Goal: Task Accomplishment & Management: Manage account settings

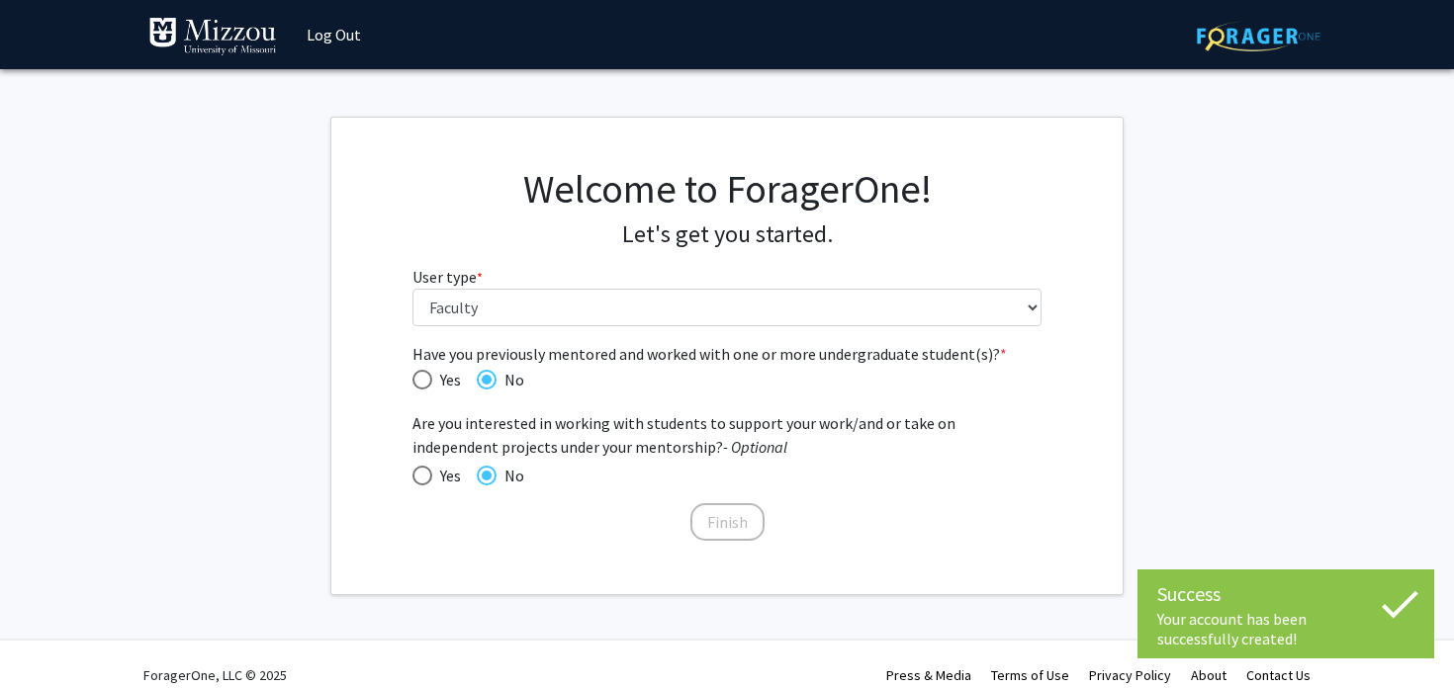
select select "5: faculty"
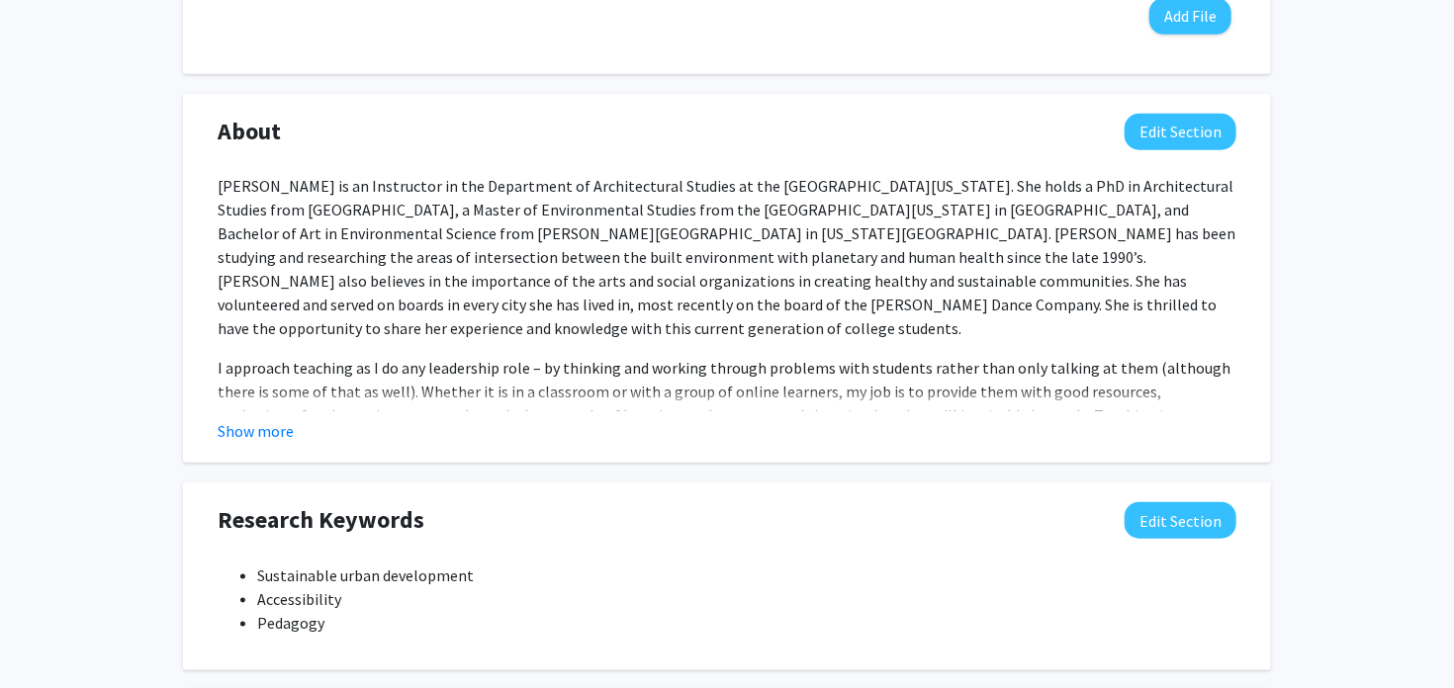
scroll to position [790, 0]
click at [837, 402] on p "I approach teaching as I do any leadership role – by thinking and working throu…" at bounding box center [727, 426] width 1019 height 142
click at [273, 432] on button "Show more" at bounding box center [256, 430] width 76 height 24
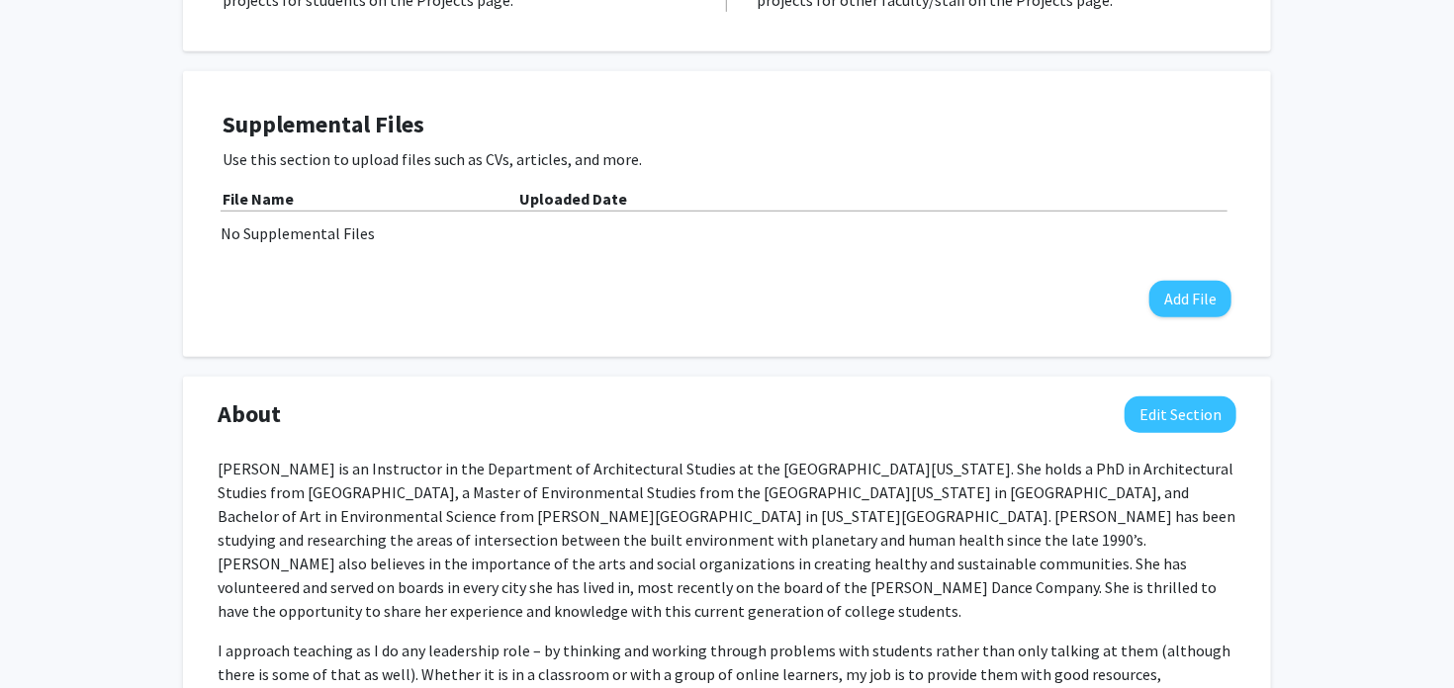
scroll to position [840, 0]
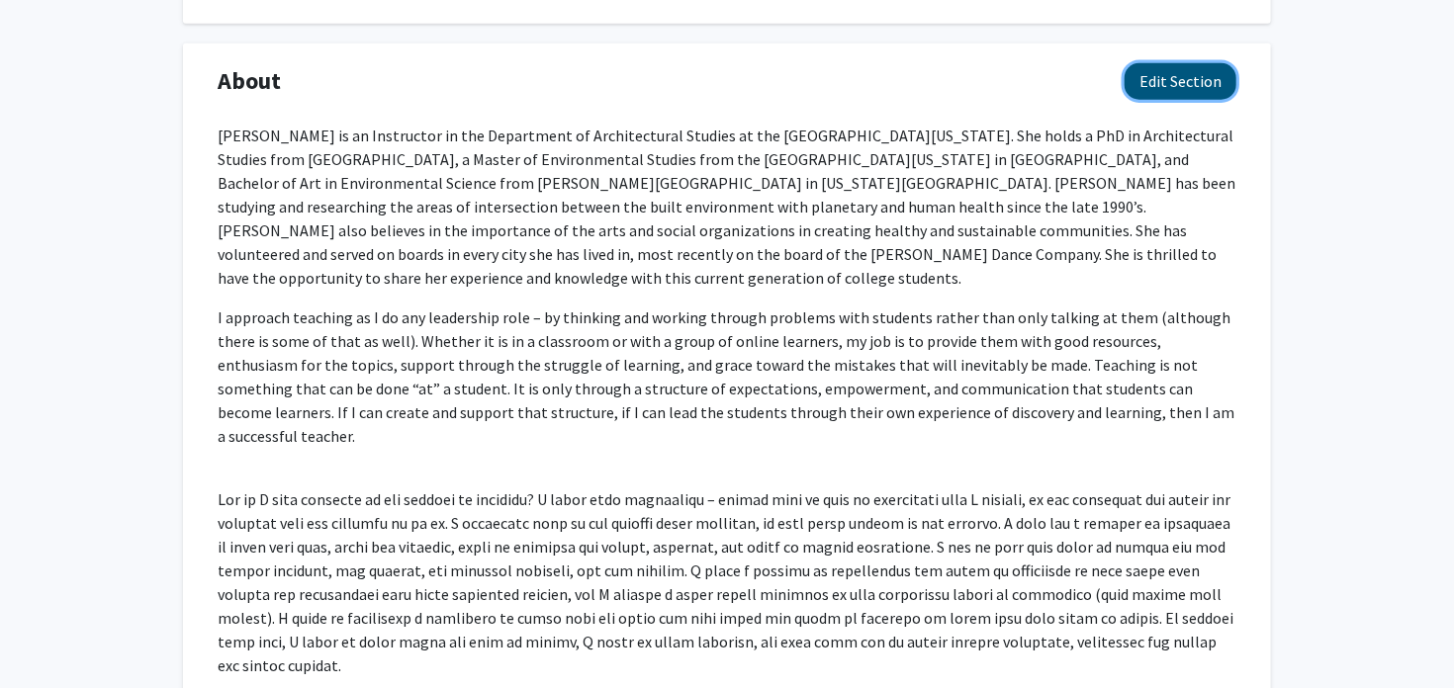
click at [1180, 68] on button "Edit Section" at bounding box center [1180, 81] width 112 height 37
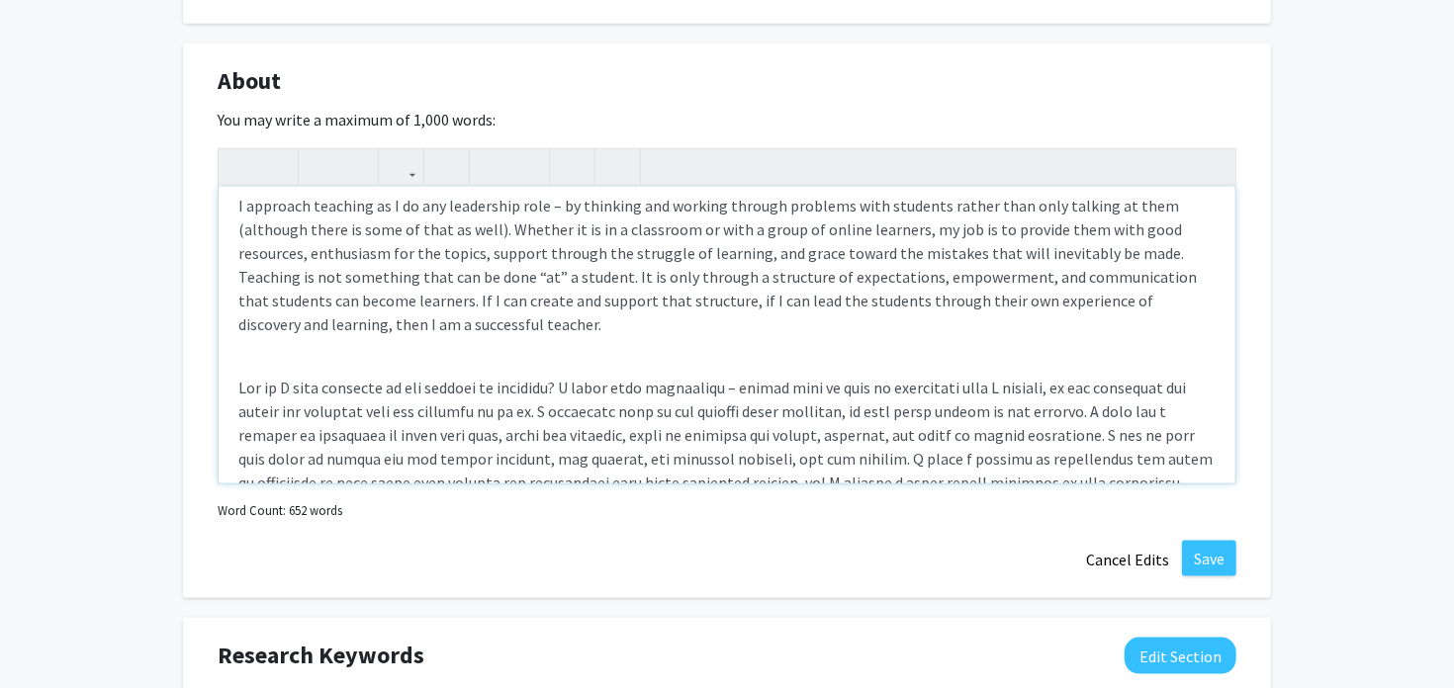
scroll to position [154, 0]
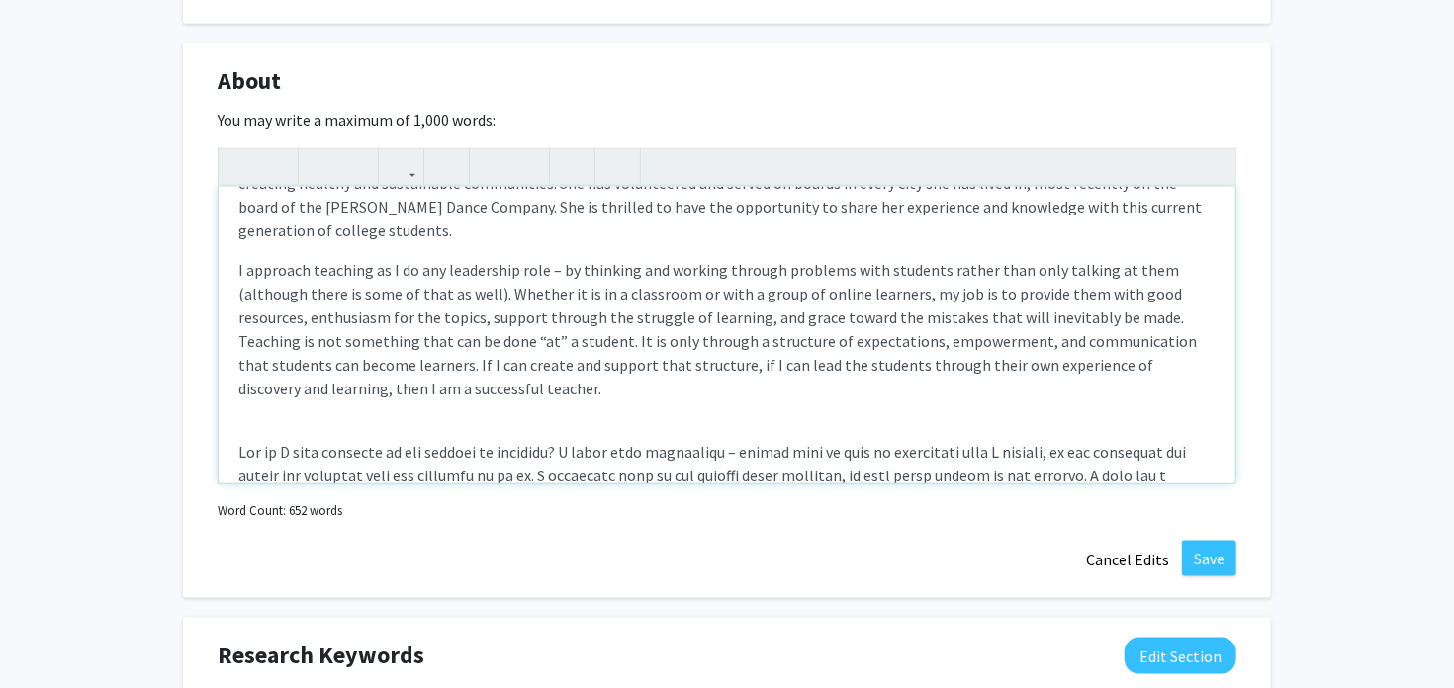
click at [512, 338] on p "I approach teaching as I do any leadership role – by thinking and working throu…" at bounding box center [726, 329] width 977 height 142
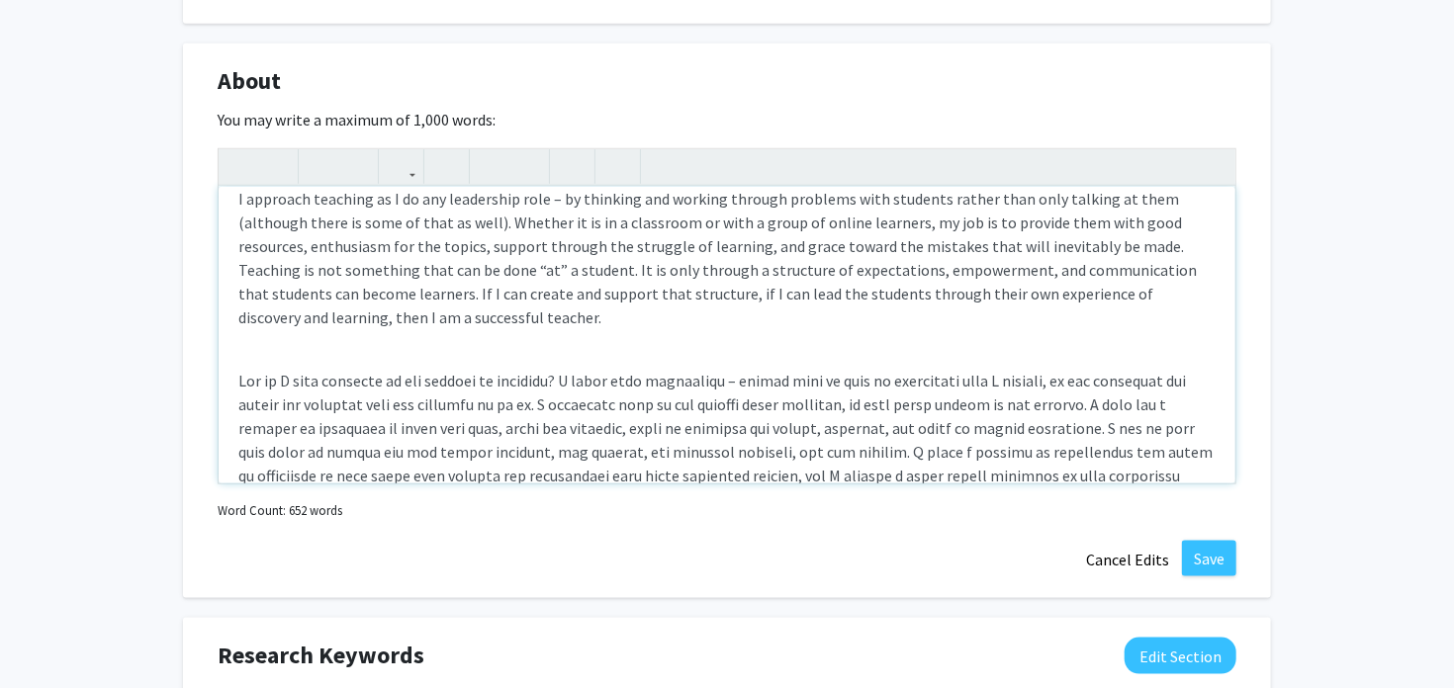
click at [512, 338] on div "[PERSON_NAME] is an Instructor in the Department of Architectural Studies at th…" at bounding box center [727, 335] width 1017 height 297
click at [516, 392] on p "Note to users with screen readers: Please deactivate our accessibility plugin f…" at bounding box center [726, 464] width 977 height 190
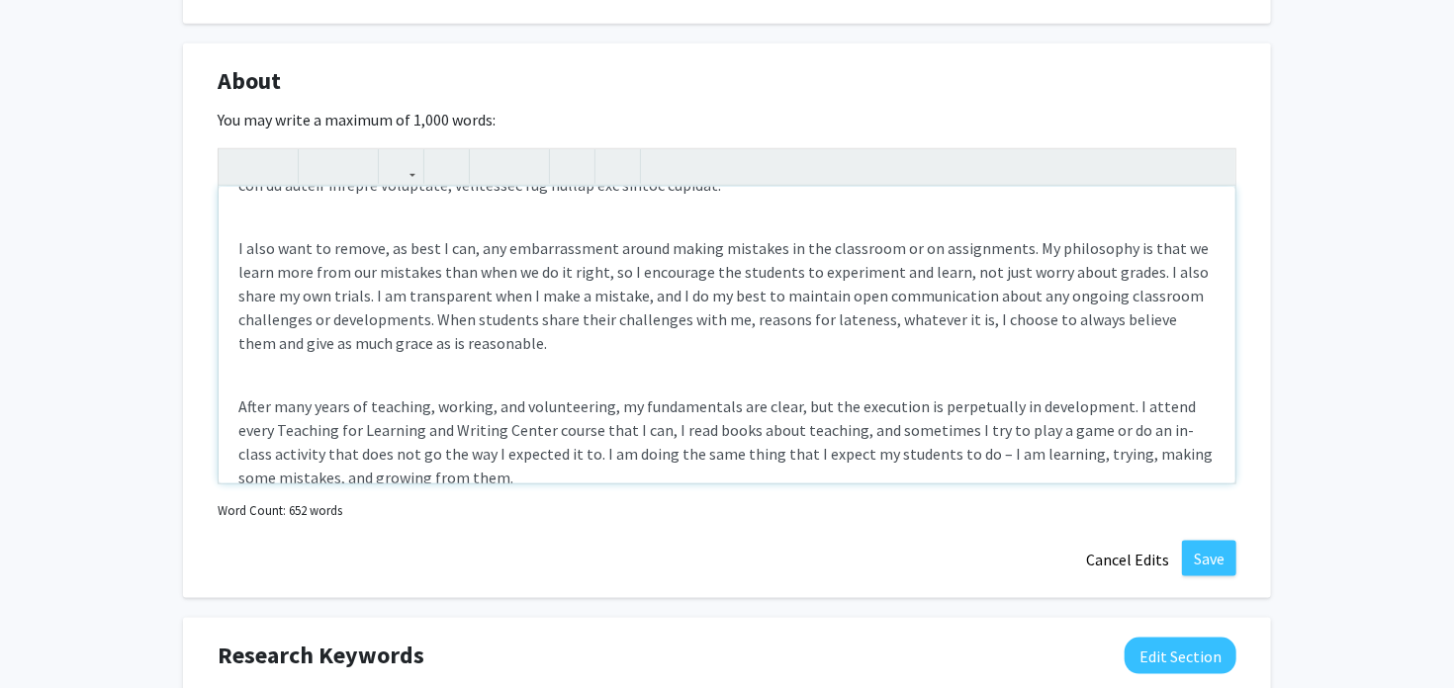
scroll to position [605, 0]
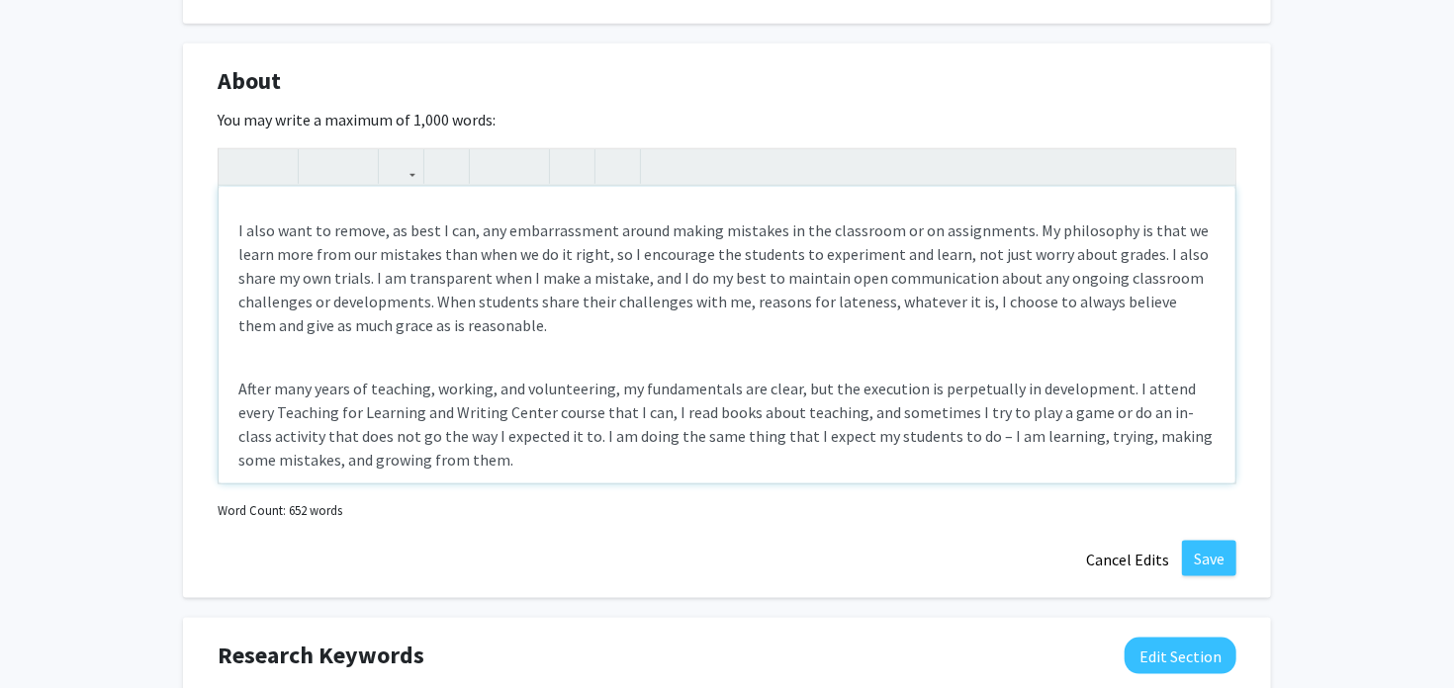
click at [516, 392] on p "After many years of teaching, working, and volunteering, my fundamentals are cl…" at bounding box center [726, 424] width 977 height 95
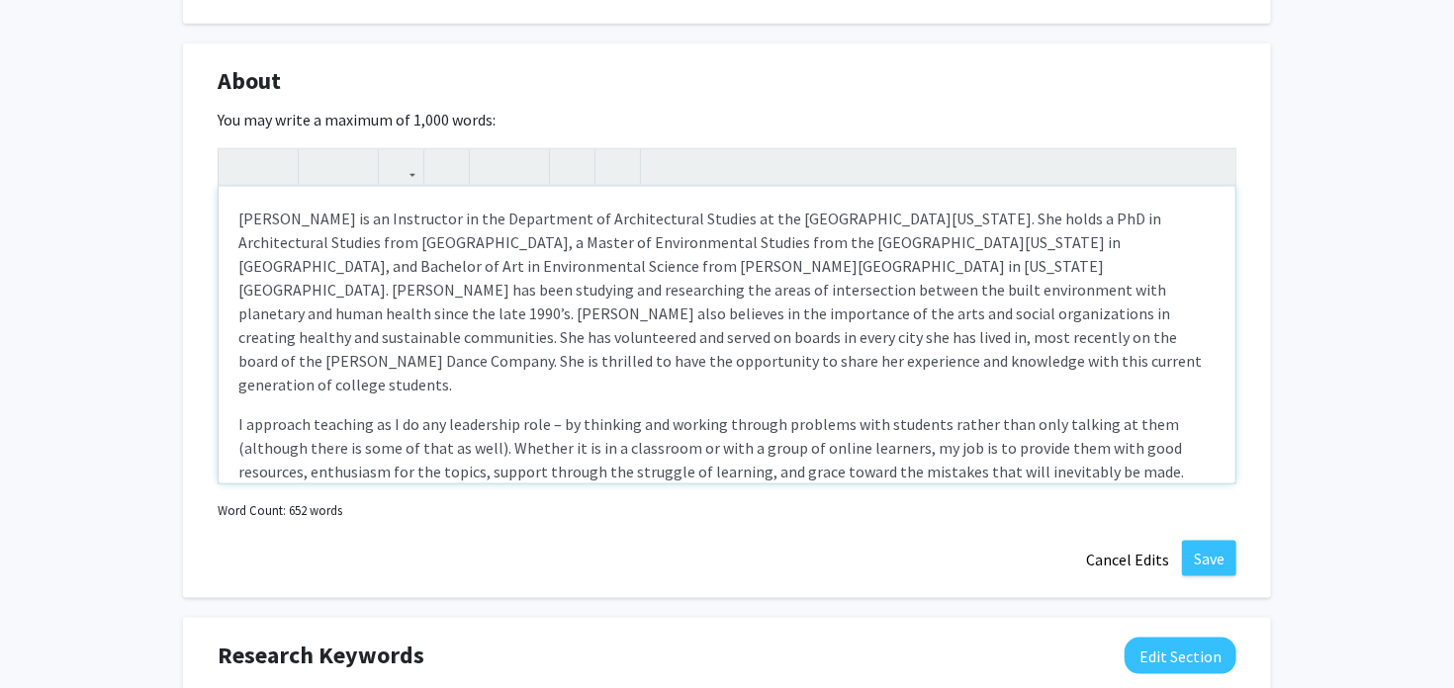
scroll to position [15, 0]
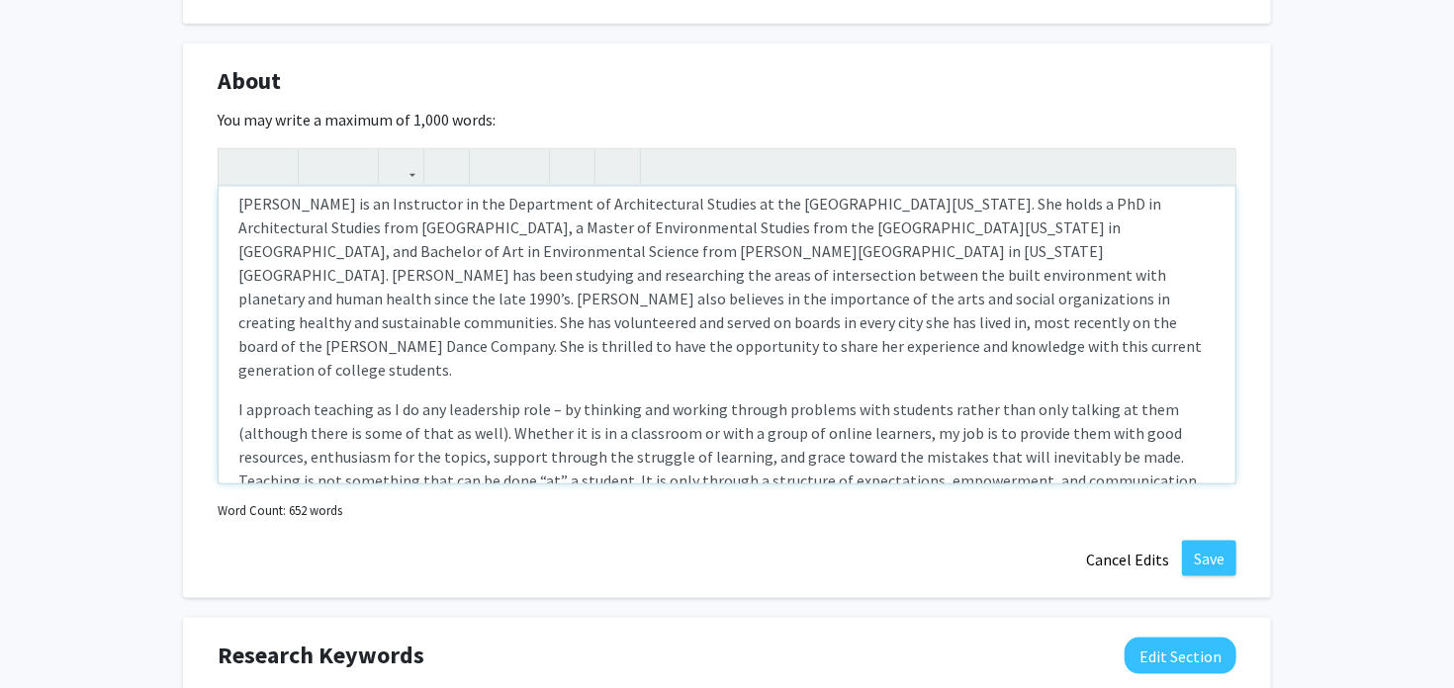
click at [410, 198] on p "[PERSON_NAME] is an Instructor in the Department of Architectural Studies at th…" at bounding box center [726, 287] width 977 height 190
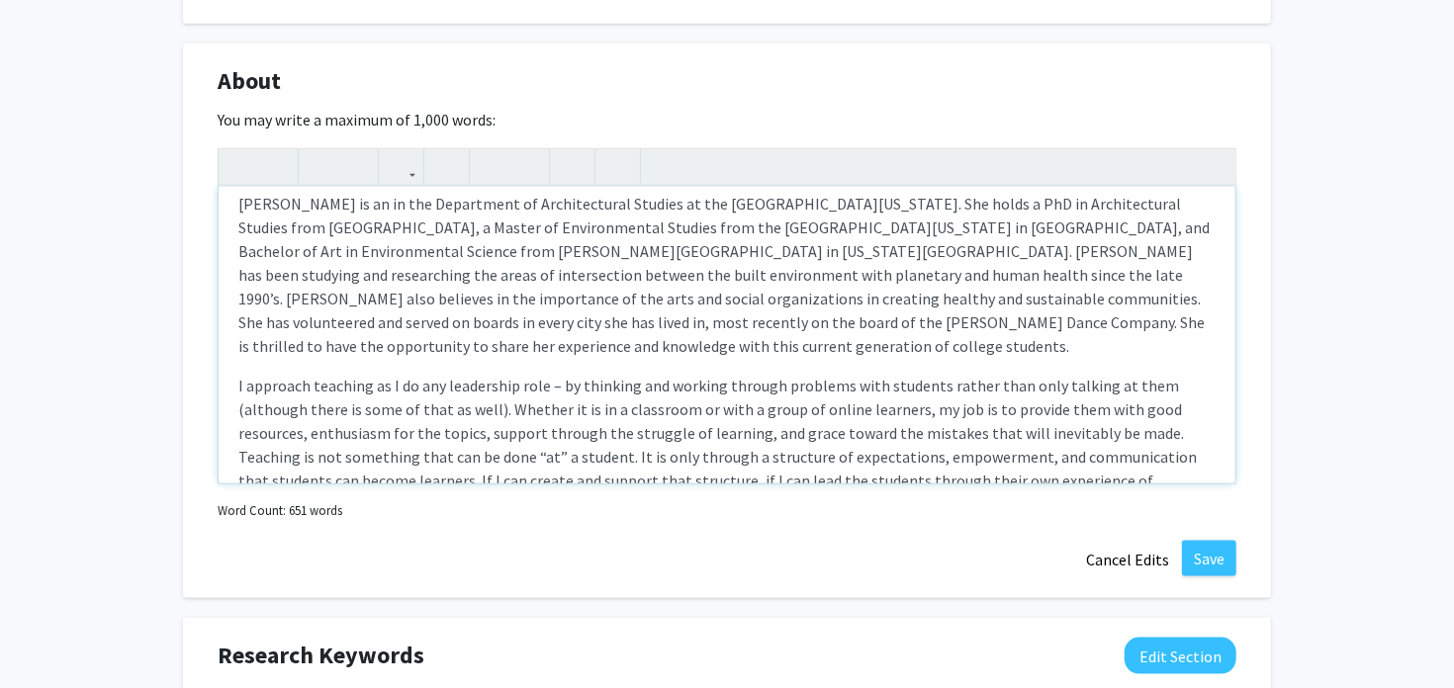
click at [410, 198] on p "[PERSON_NAME] is an in the Department of Architectural Studies at the [GEOGRAPH…" at bounding box center [726, 275] width 977 height 166
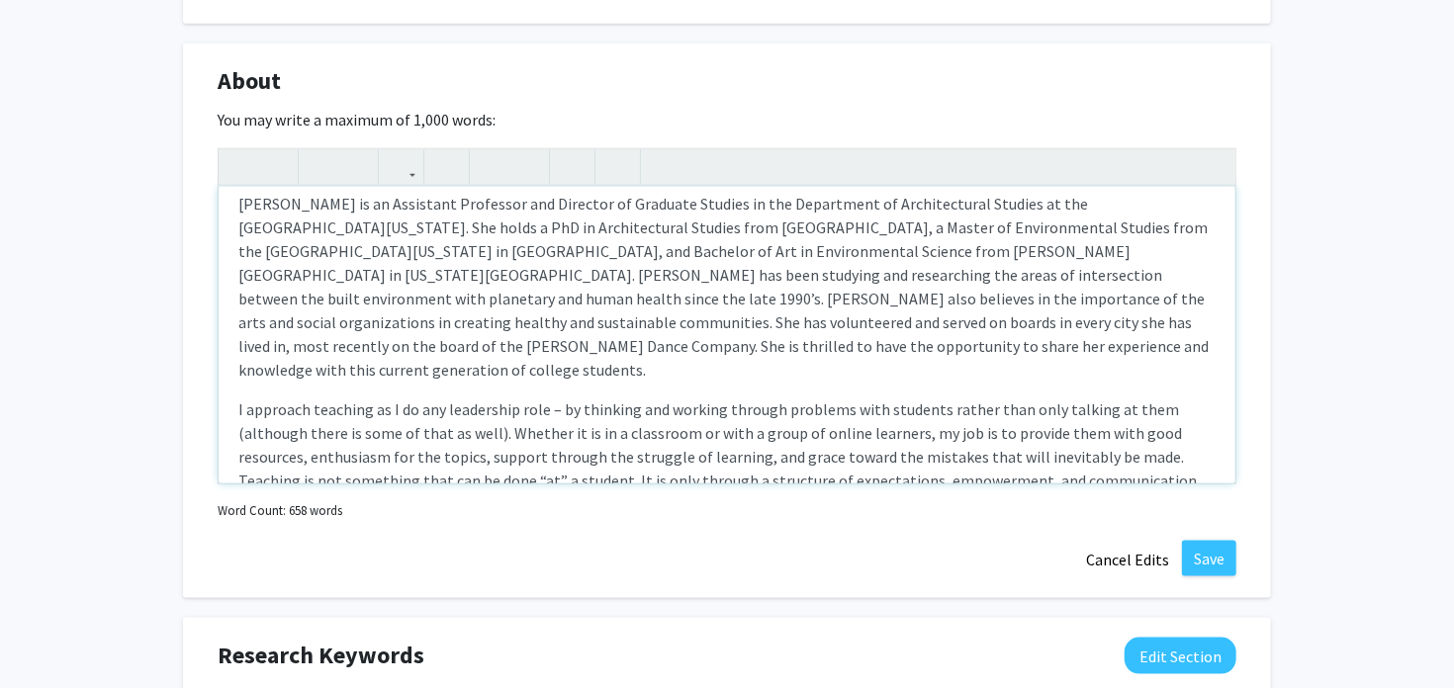
click at [428, 329] on p "[PERSON_NAME] is an Assistant Professor and Director of Graduate Studies in the…" at bounding box center [726, 287] width 977 height 190
click at [428, 329] on p "[PERSON_NAME] is an Assistant Professor and Director of Graduate Studies in the…" at bounding box center [726, 283] width 977 height 190
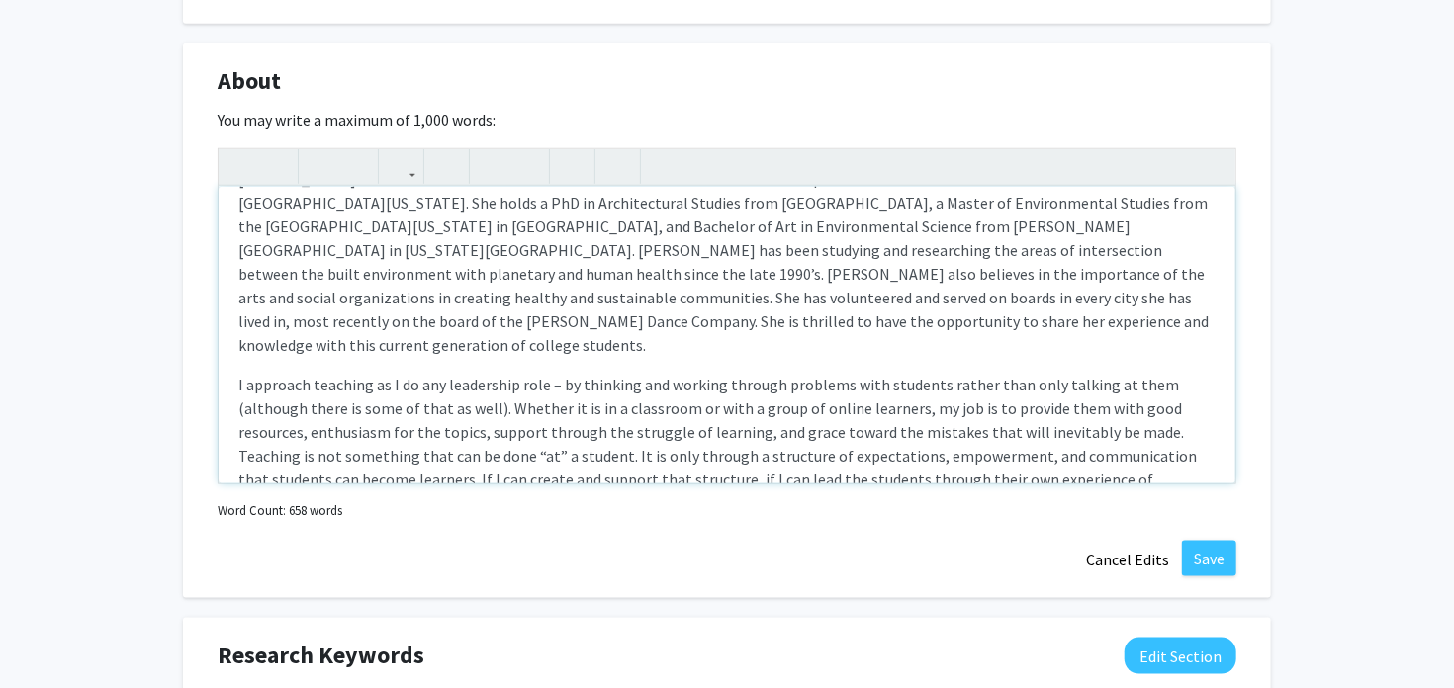
click at [428, 329] on p "[PERSON_NAME] is an Assistant Professor and Director of Graduate Studies in the…" at bounding box center [726, 262] width 977 height 190
click at [696, 313] on p "[PERSON_NAME] is an Assistant Professor and Director of Graduate Studies in the…" at bounding box center [726, 262] width 977 height 190
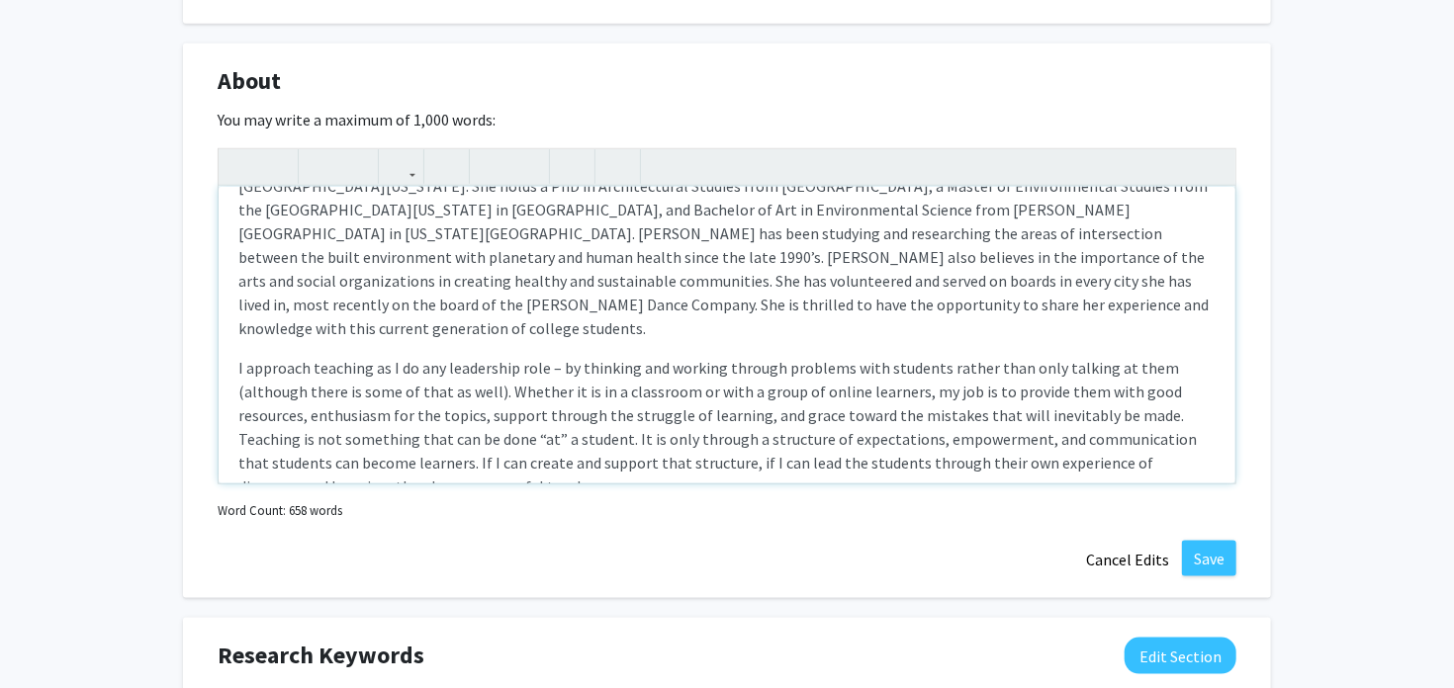
click at [670, 260] on p "[PERSON_NAME] is an Assistant Professor and Director of Graduate Studies in the…" at bounding box center [726, 245] width 977 height 190
click at [712, 251] on p "[PERSON_NAME] is an Assistant Professor and Director of Graduate Studies in the…" at bounding box center [726, 245] width 977 height 190
click at [810, 313] on p "[PERSON_NAME] is an Assistant Professor and Director of Graduate Studies in the…" at bounding box center [726, 245] width 977 height 190
click at [793, 306] on p "[PERSON_NAME] is an Assistant Professor and Director of Graduate Studies in the…" at bounding box center [726, 245] width 977 height 190
click at [710, 392] on p "I approach teaching as I do any leadership role – by thinking and working throu…" at bounding box center [726, 427] width 977 height 142
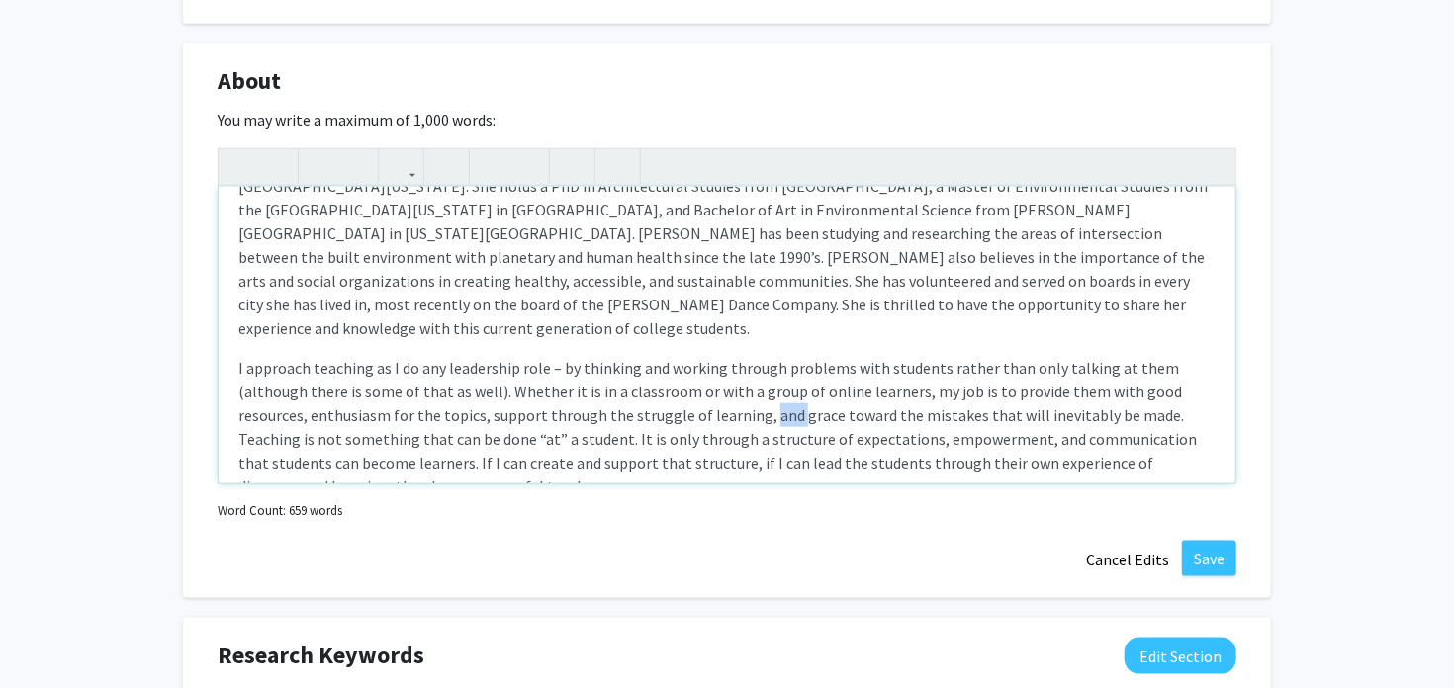
click at [710, 392] on p "I approach teaching as I do any leadership role – by thinking and working throu…" at bounding box center [726, 427] width 977 height 142
click at [836, 317] on div "[PERSON_NAME] is an Assistant Professor and Director of Graduate Studies in the…" at bounding box center [727, 335] width 1017 height 297
click at [863, 278] on p "[PERSON_NAME] is an Assistant Professor and Director of Graduate Studies in the…" at bounding box center [726, 245] width 977 height 190
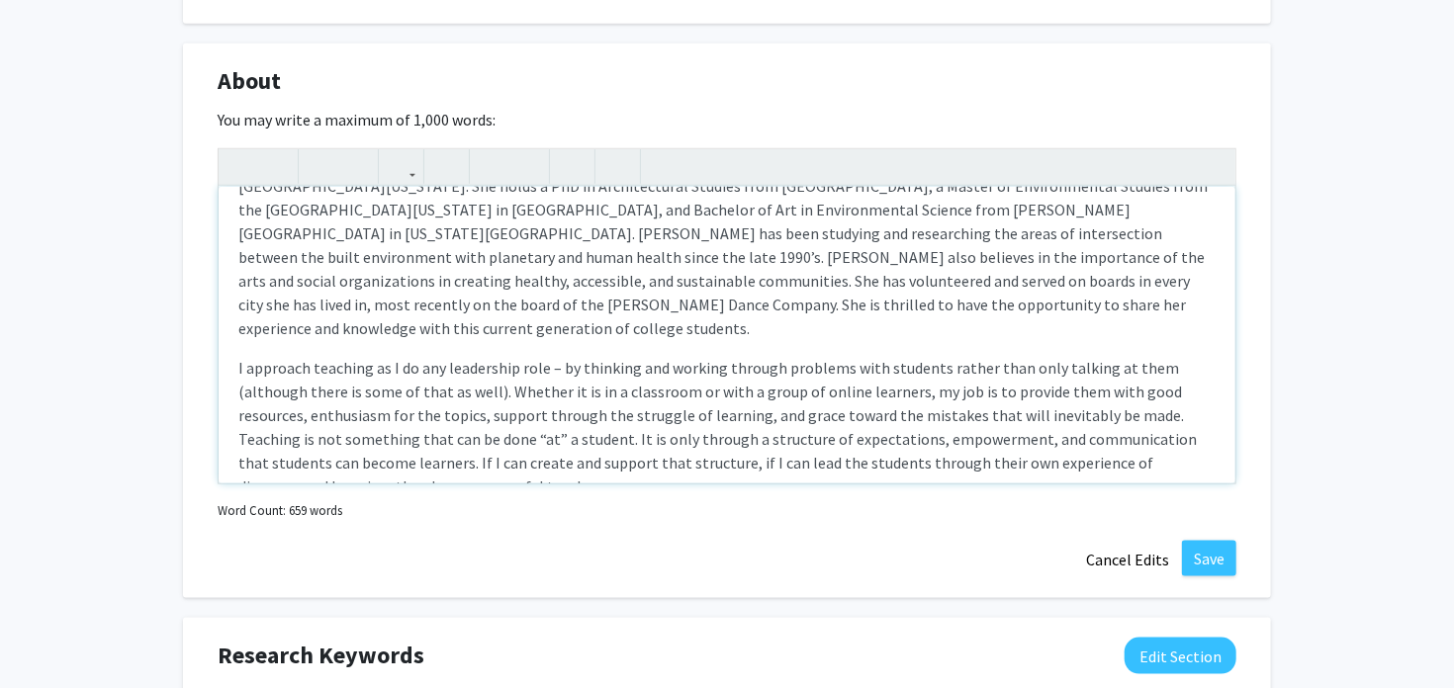
click at [432, 365] on p "I approach teaching as I do any leadership role – by thinking and working throu…" at bounding box center [726, 427] width 977 height 142
click at [366, 387] on p "I approach teaching as I do any leadership role – by thinking and working throu…" at bounding box center [726, 427] width 977 height 142
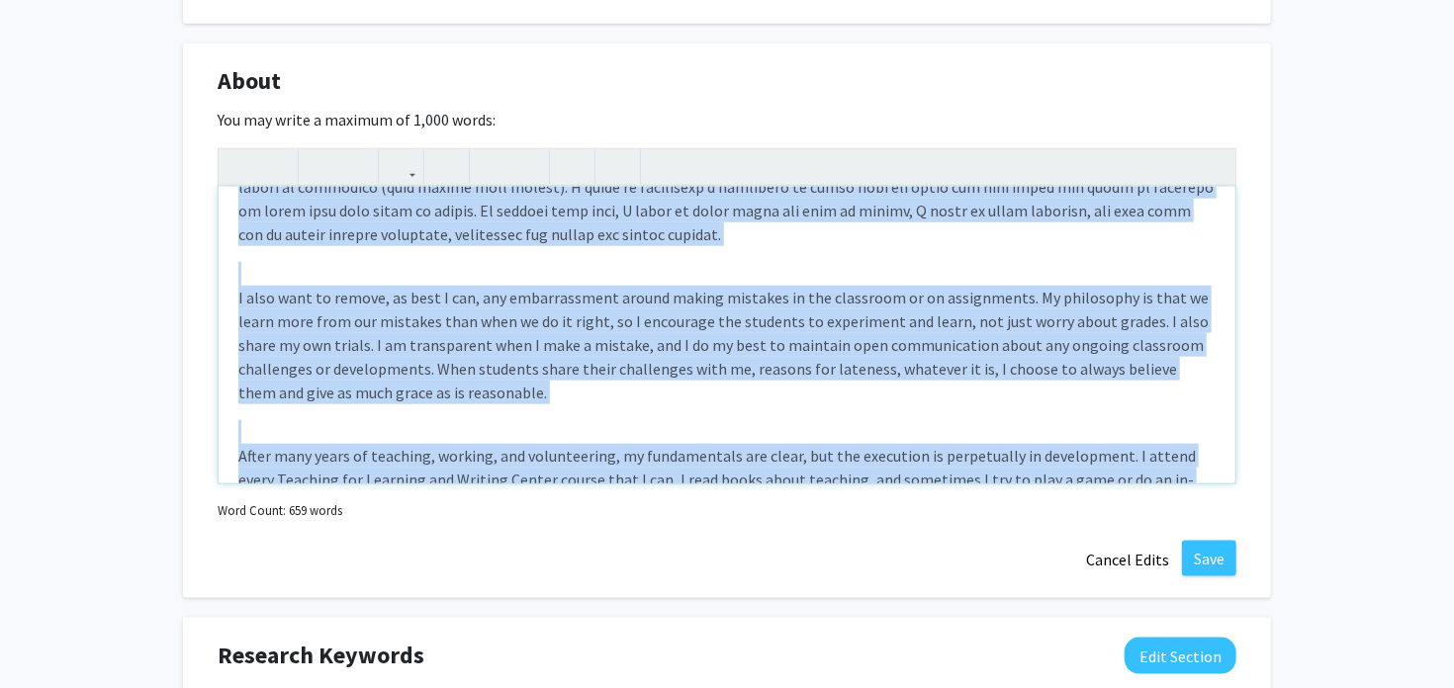
scroll to position [605, 0]
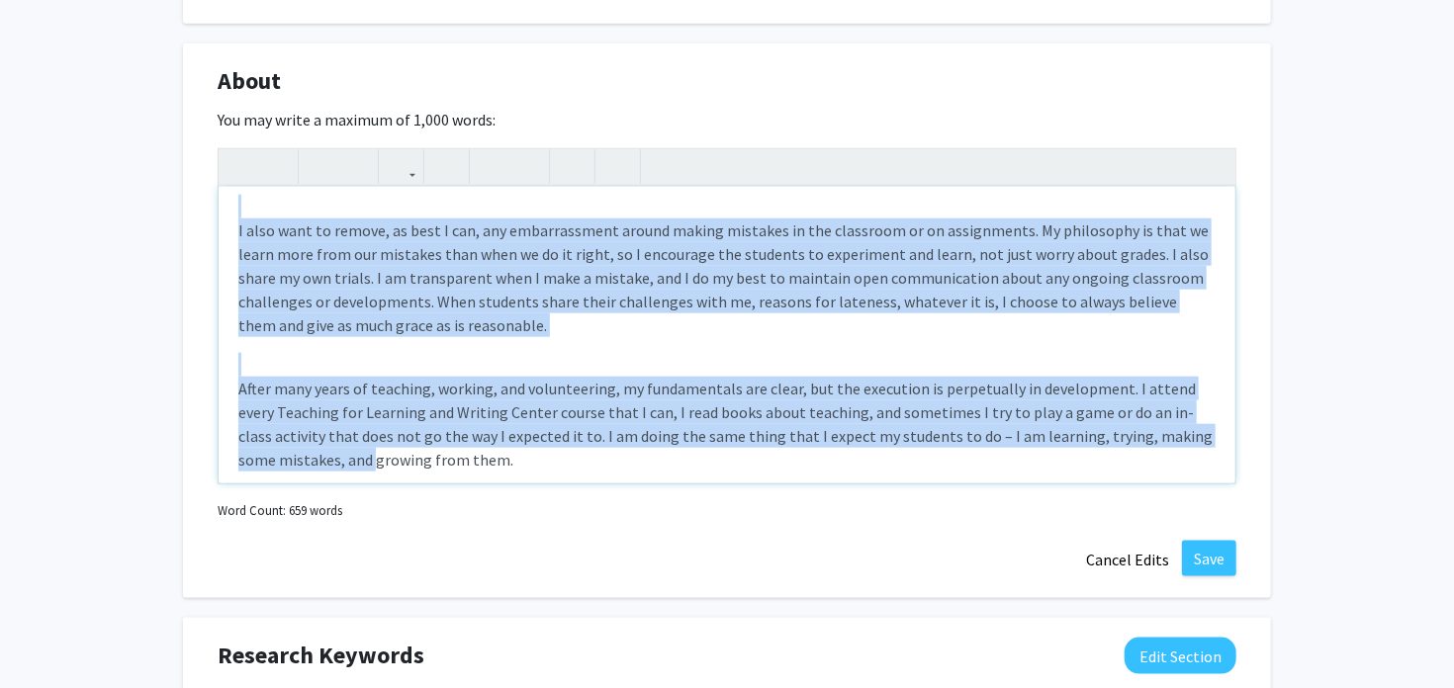
drag, startPoint x: 242, startPoint y: 322, endPoint x: 270, endPoint y: 521, distance: 200.7
click at [270, 484] on div "[PERSON_NAME] is an Assistant Professor and Director of Graduate Studies in the…" at bounding box center [727, 335] width 1017 height 297
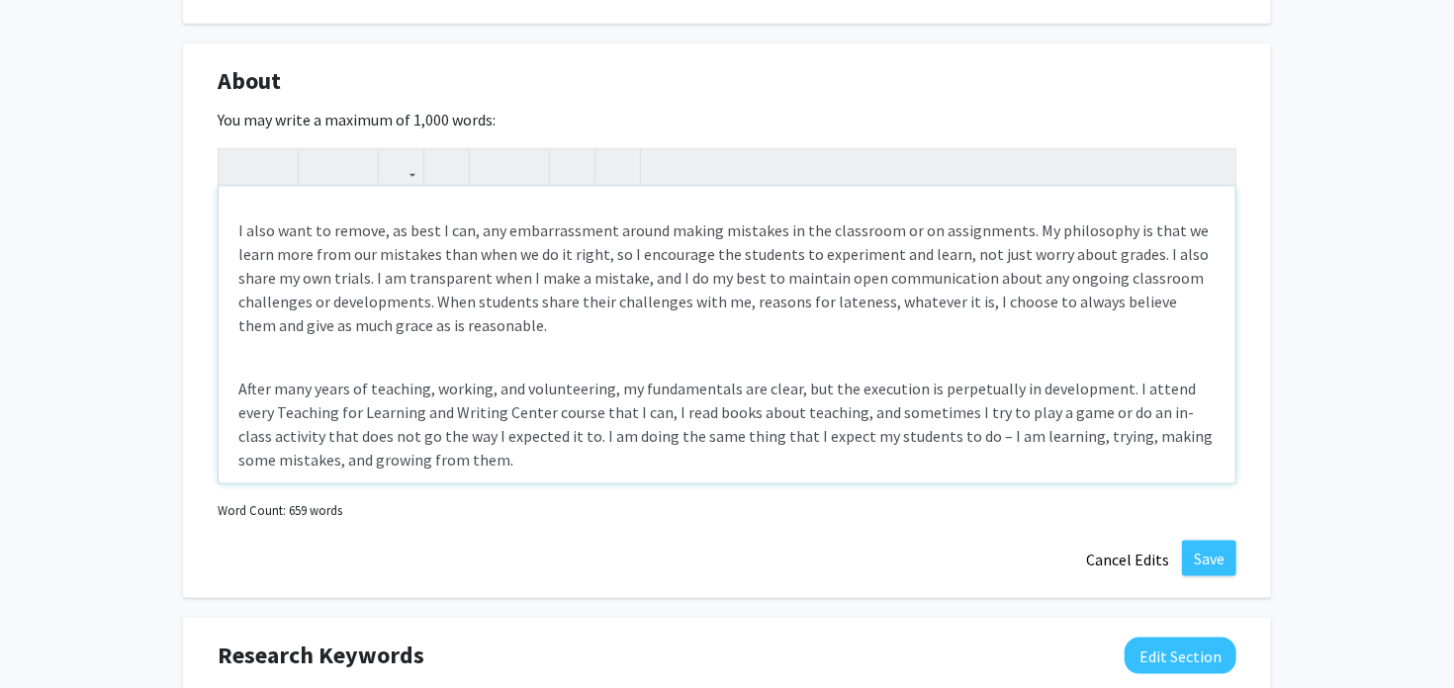
scroll to position [0, 0]
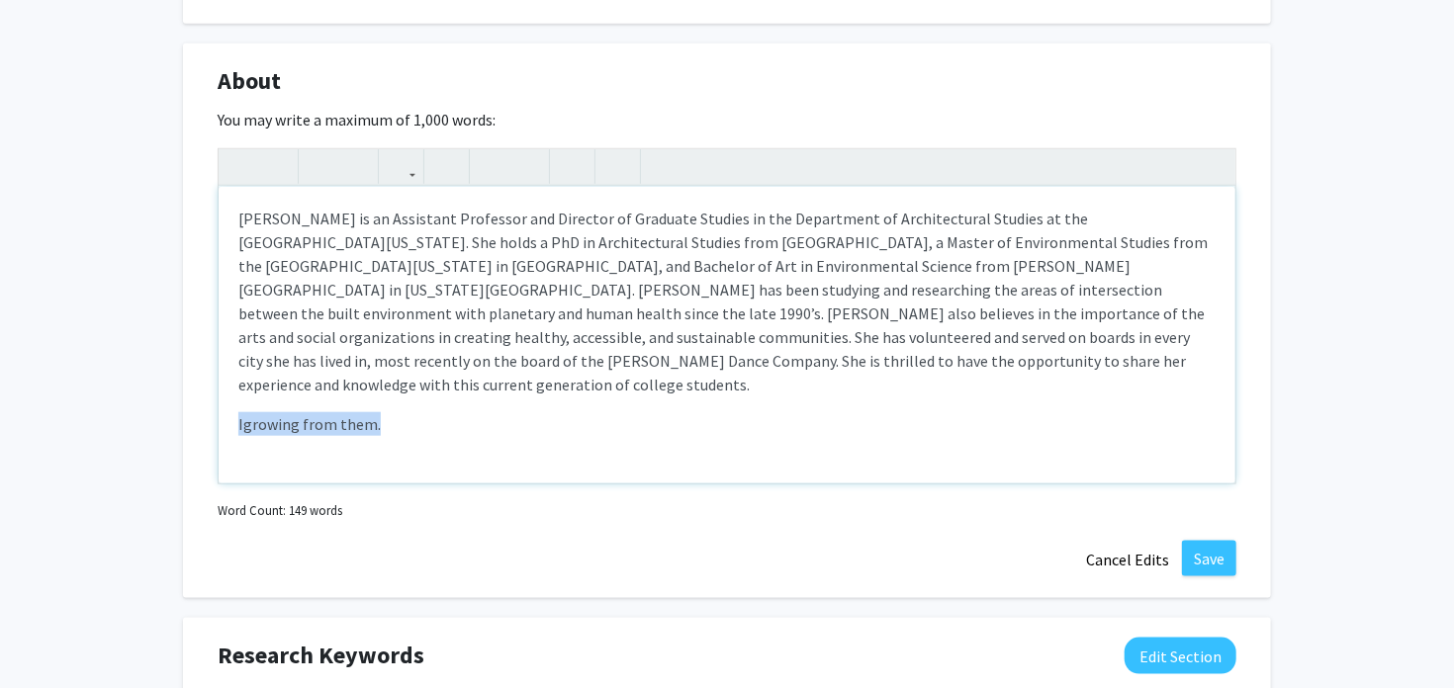
drag, startPoint x: 402, startPoint y: 407, endPoint x: 216, endPoint y: 396, distance: 187.3
click at [219, 396] on div "[PERSON_NAME] is an Assistant Professor and Director of Graduate Studies in the…" at bounding box center [727, 335] width 1017 height 297
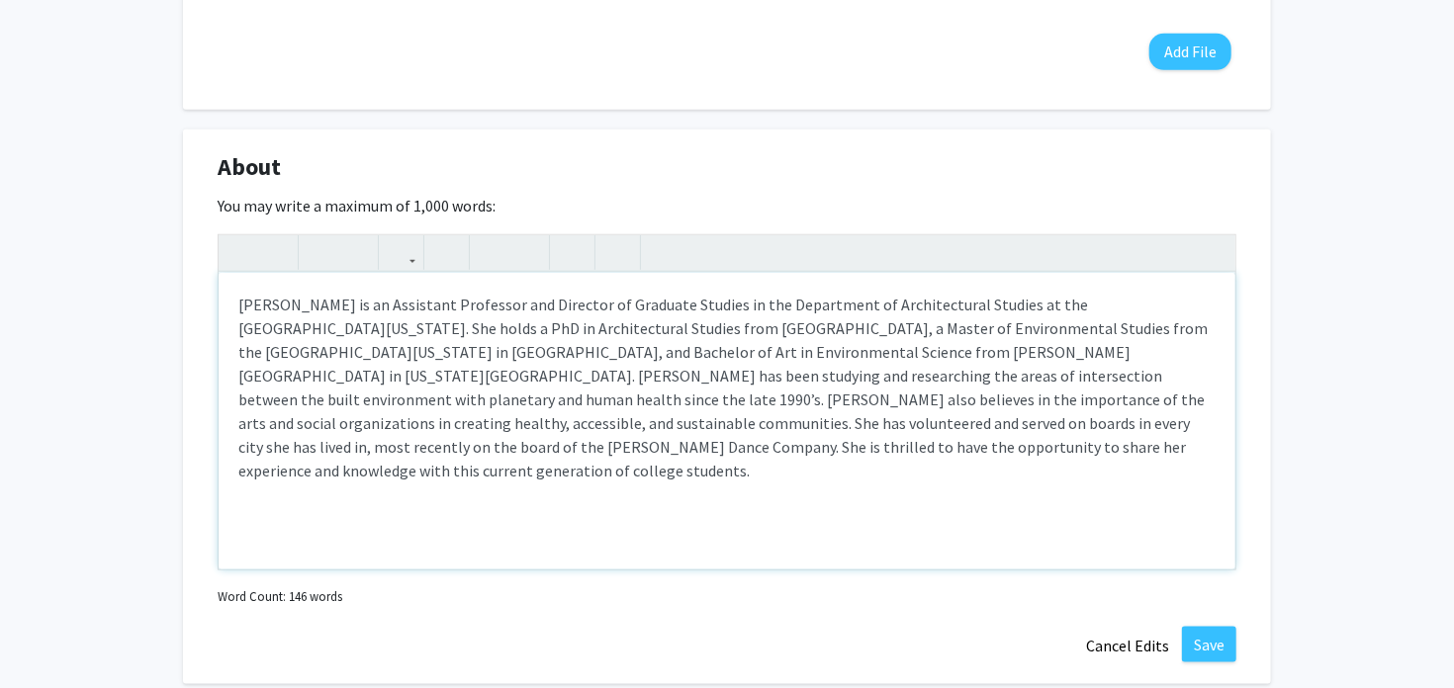
scroll to position [821, 0]
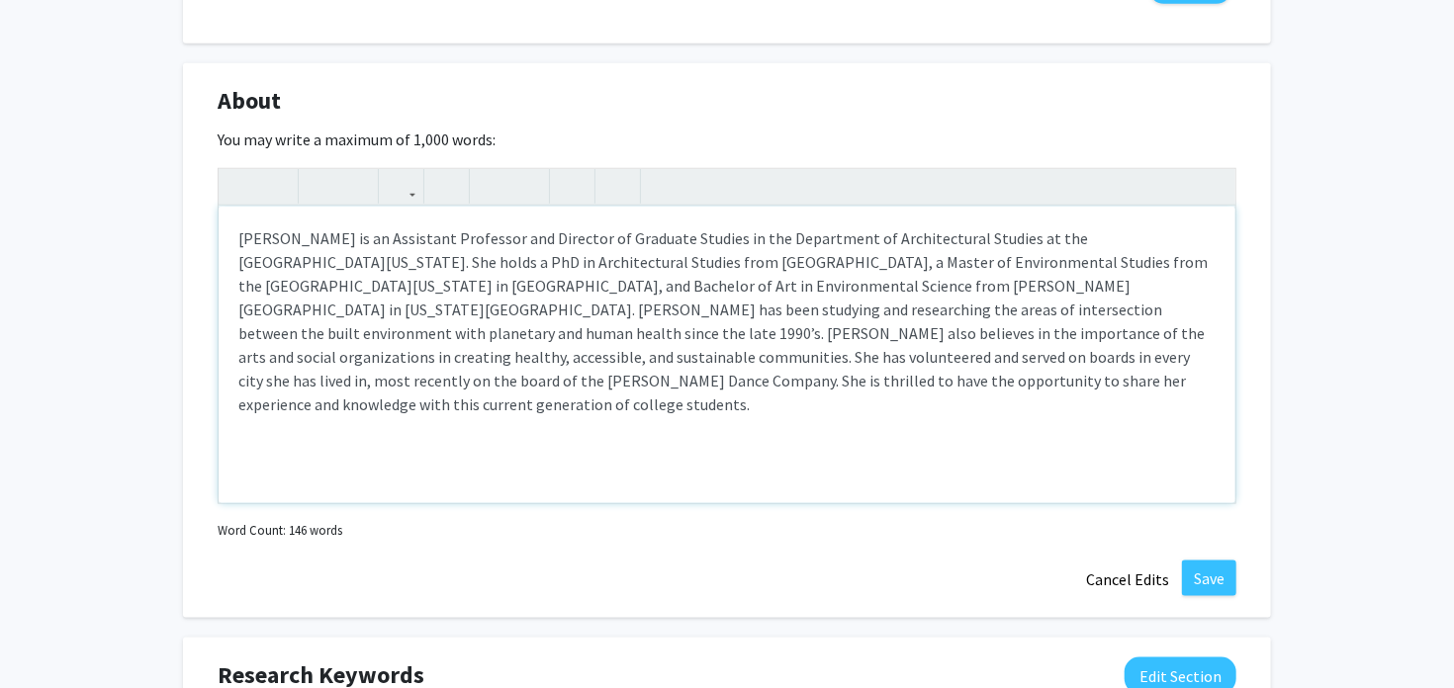
click at [500, 281] on p "[PERSON_NAME] is an Assistant Professor and Director of Graduate Studies in the…" at bounding box center [726, 320] width 977 height 190
click at [500, 320] on p "[PERSON_NAME] is an Assistant Professor and Director of Graduate Studies in the…" at bounding box center [726, 320] width 977 height 190
click at [560, 263] on p "[PERSON_NAME] is an Assistant Professor and Director of Graduate Studies in the…" at bounding box center [726, 320] width 977 height 190
click at [536, 337] on p "[PERSON_NAME] is an Assistant Professor and Director of Graduate Studies in the…" at bounding box center [726, 320] width 977 height 190
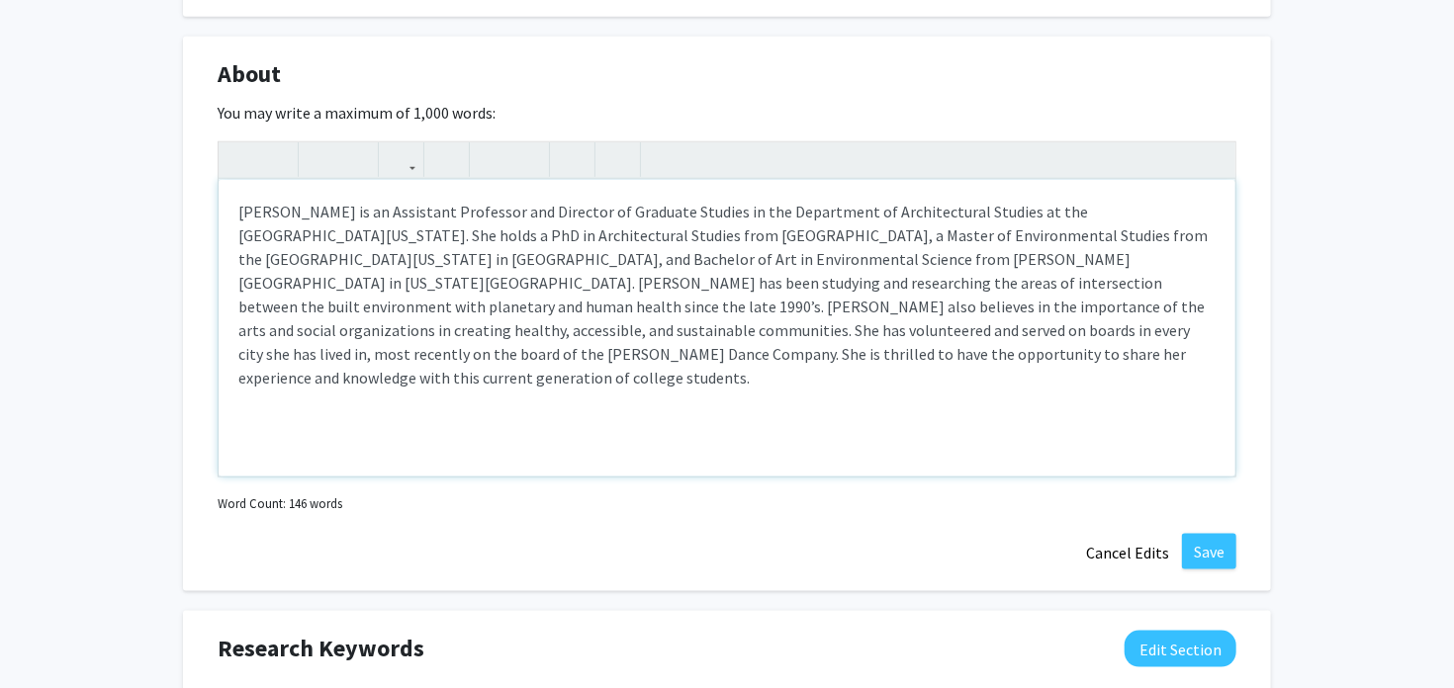
click at [536, 338] on p "[PERSON_NAME] is an Assistant Professor and Director of Graduate Studies in the…" at bounding box center [726, 295] width 977 height 190
click at [820, 318] on p "[PERSON_NAME] is an Assistant Professor and Director of Graduate Studies in the…" at bounding box center [726, 295] width 977 height 190
click at [925, 268] on p "[PERSON_NAME] is an Assistant Professor and Director of Graduate Studies in the…" at bounding box center [726, 295] width 977 height 190
click at [966, 285] on p "[PERSON_NAME] is an Assistant Professor and Director of Graduate Studies in the…" at bounding box center [726, 295] width 977 height 190
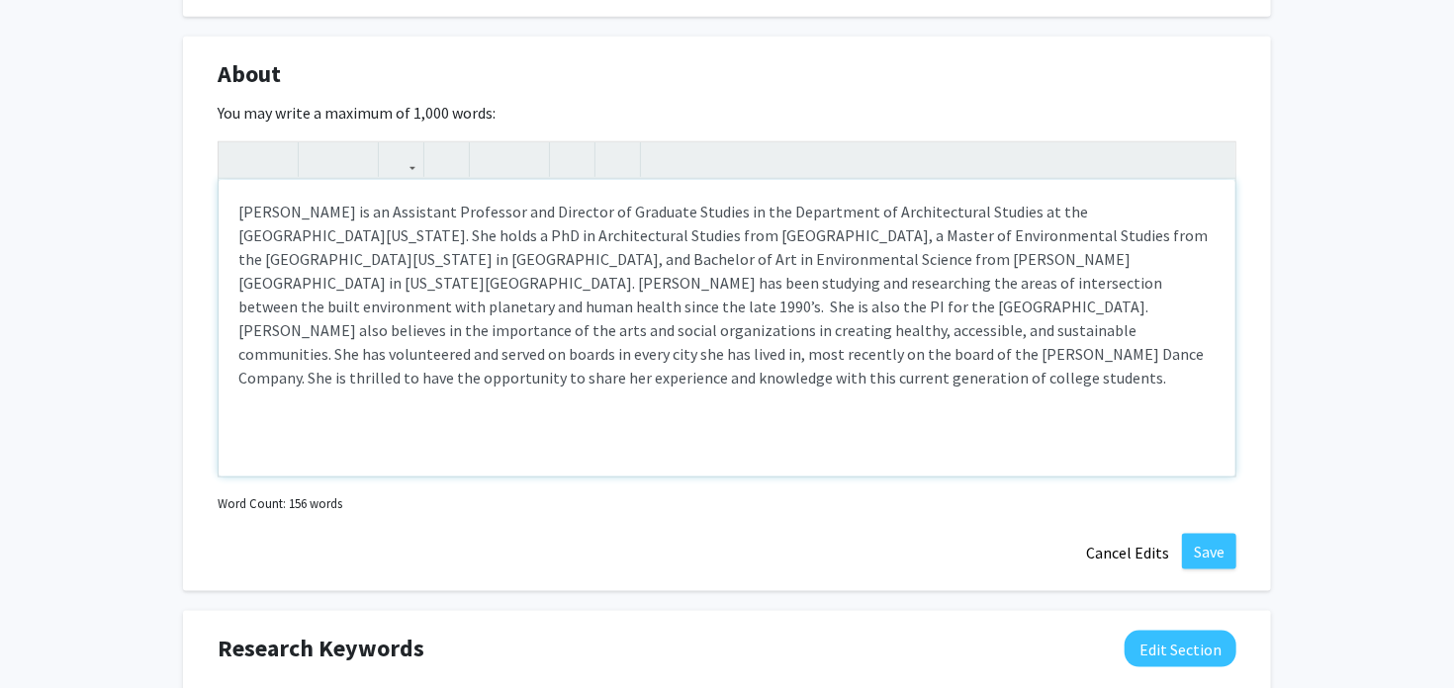
type textarea "<p>[PERSON_NAME] is an Assistant Professor and Director of Graduate Studies in …"
drag, startPoint x: 1133, startPoint y: 286, endPoint x: 312, endPoint y: 299, distance: 821.9
click at [312, 299] on p "[PERSON_NAME] is an Assistant Professor and Director of Graduate Studies in the…" at bounding box center [726, 295] width 977 height 190
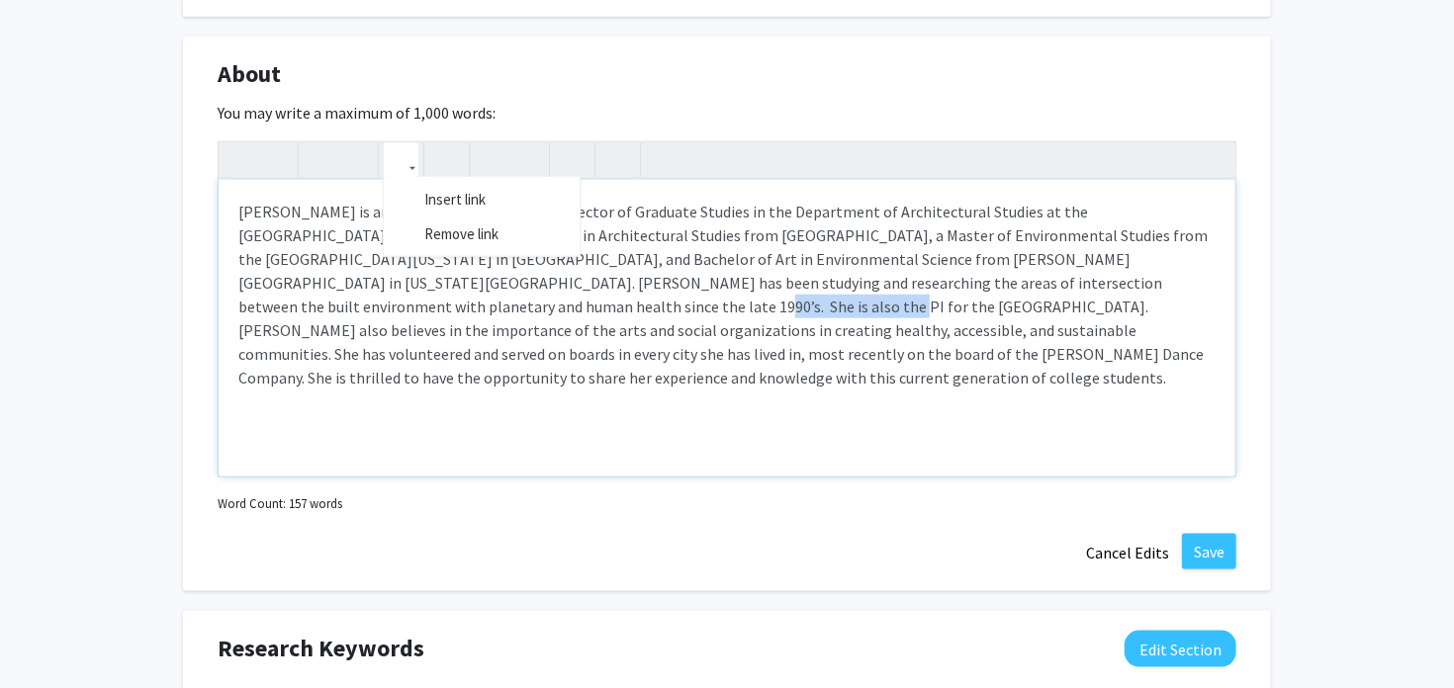
click at [399, 155] on icon "button" at bounding box center [401, 159] width 17 height 33
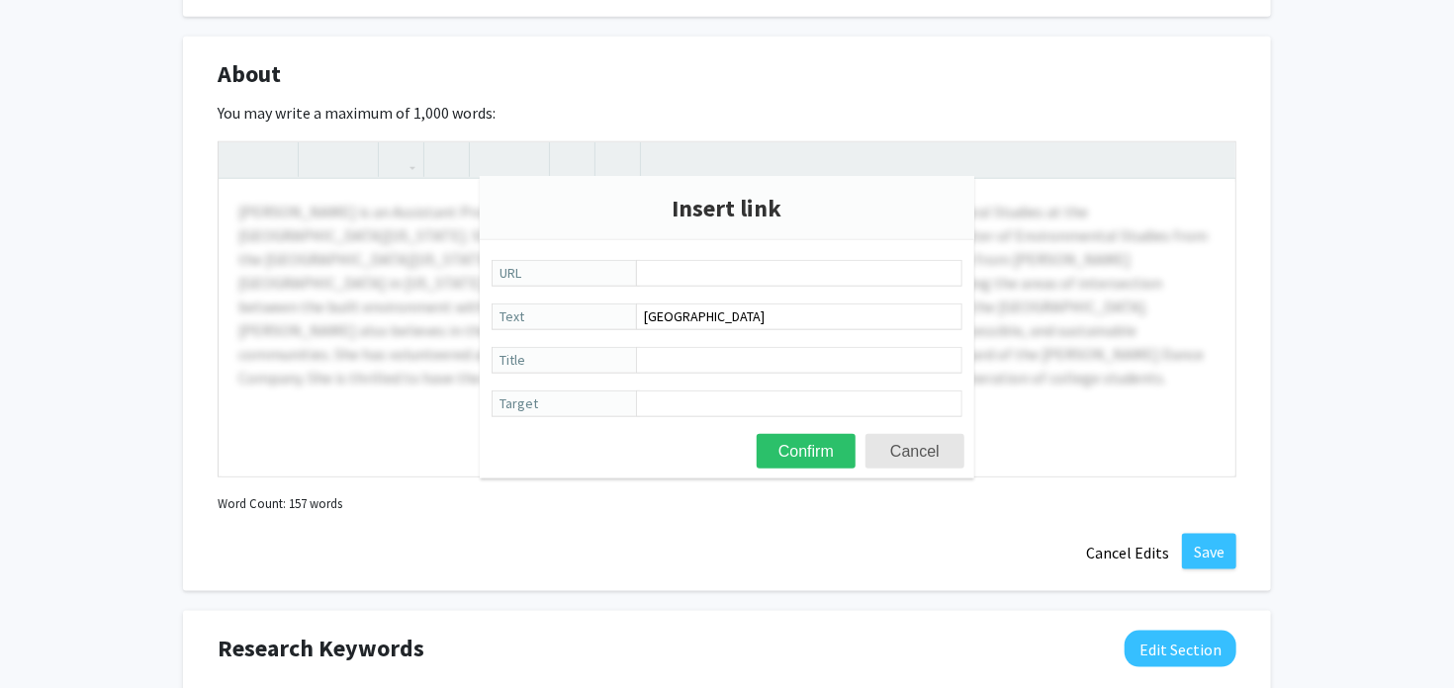
click at [413, 188] on div "<p>[PERSON_NAME] is an Assistant Professor and Director of Graduate Studies in …" at bounding box center [727, 309] width 1019 height 336
type input "[URL][DOMAIN_NAME]"
click at [818, 438] on button "Confirm" at bounding box center [806, 451] width 99 height 35
type textarea "<l>Ipsum Dolorsita co ad Elitseddo Eiusmodte inc Utlabore et Dolorema Aliquae a…"
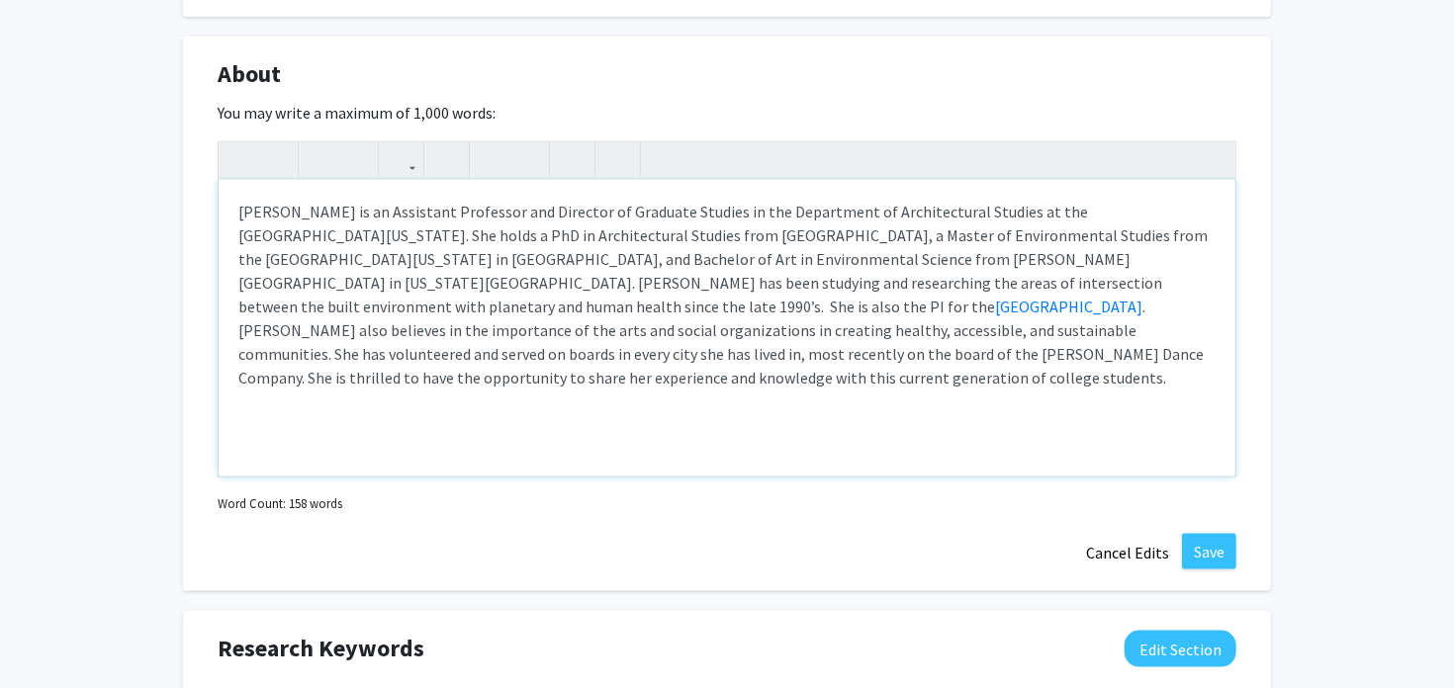
click at [710, 306] on p "[PERSON_NAME] is an Assistant Professor and Director of Graduate Studies in the…" at bounding box center [726, 295] width 977 height 190
click at [697, 250] on p "[PERSON_NAME] is an Assistant Professor and Director of Graduate Studies in the…" at bounding box center [726, 295] width 977 height 190
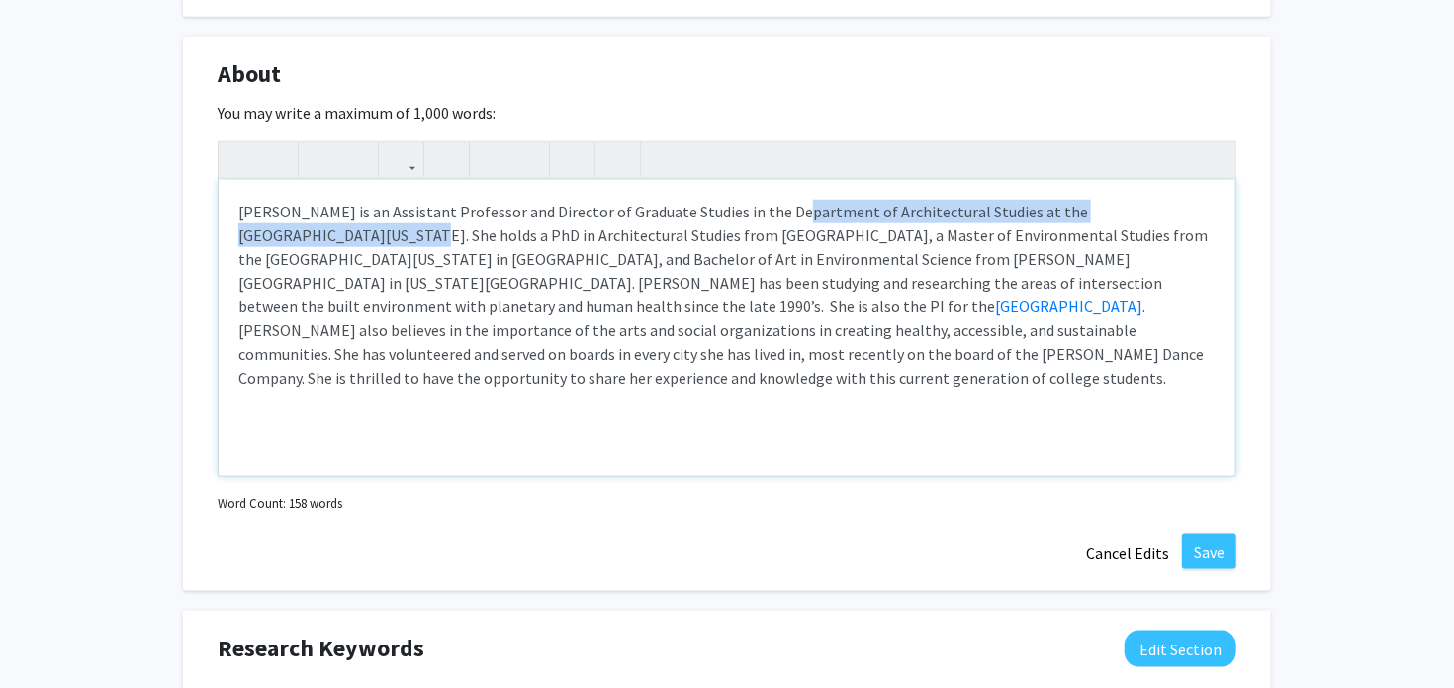
drag, startPoint x: 769, startPoint y: 216, endPoint x: 1197, endPoint y: 202, distance: 427.4
click at [1197, 202] on p "[PERSON_NAME] is an Assistant Professor and Director of Graduate Studies in the…" at bounding box center [726, 295] width 977 height 190
click at [402, 167] on icon "button" at bounding box center [401, 159] width 17 height 33
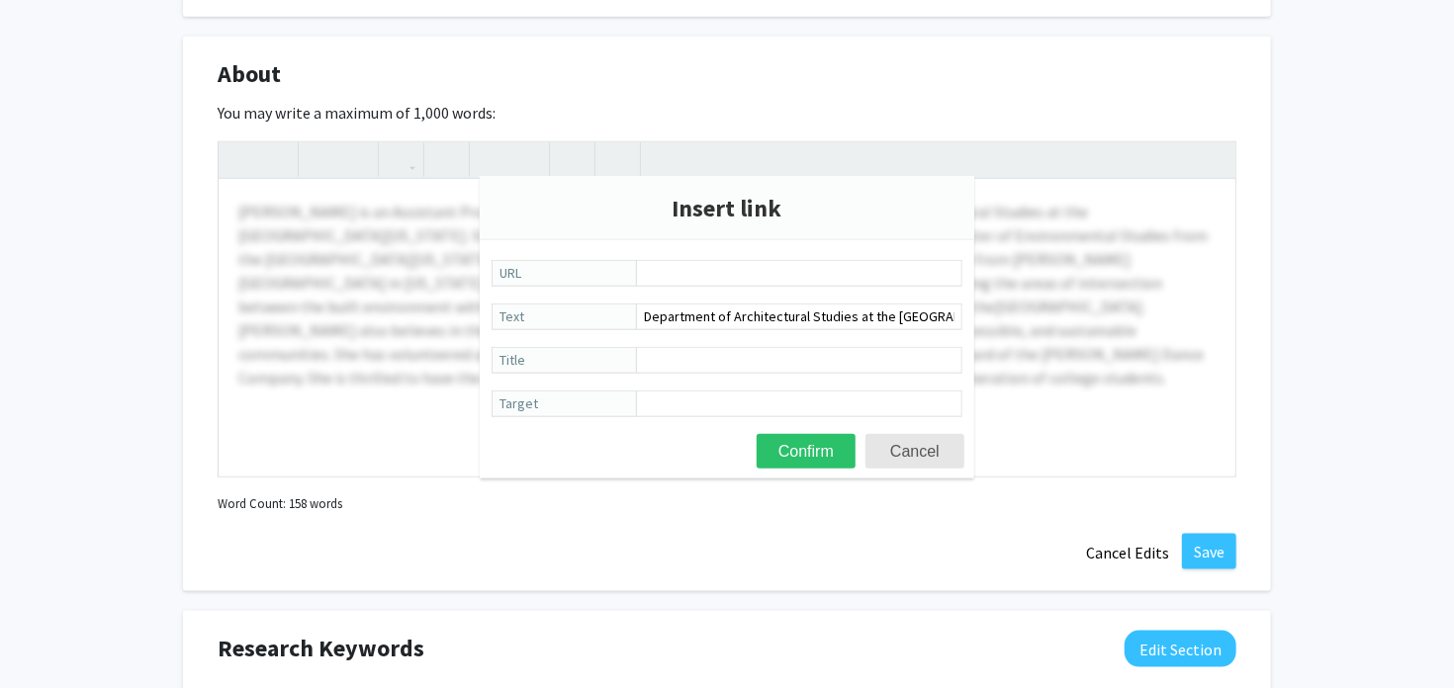
click at [421, 204] on div "[PERSON_NAME] is an Assistant Professor and Director of Graduate Studies in the…" at bounding box center [727, 309] width 1019 height 336
type input "[URL][DOMAIN_NAME][US_STATE]"
click at [805, 452] on button "Confirm" at bounding box center [806, 451] width 99 height 35
type textarea "<l>Ipsum Dolorsita co ad Elitseddo Eiusmodte inc Utlabore et Dolorema Aliquae a…"
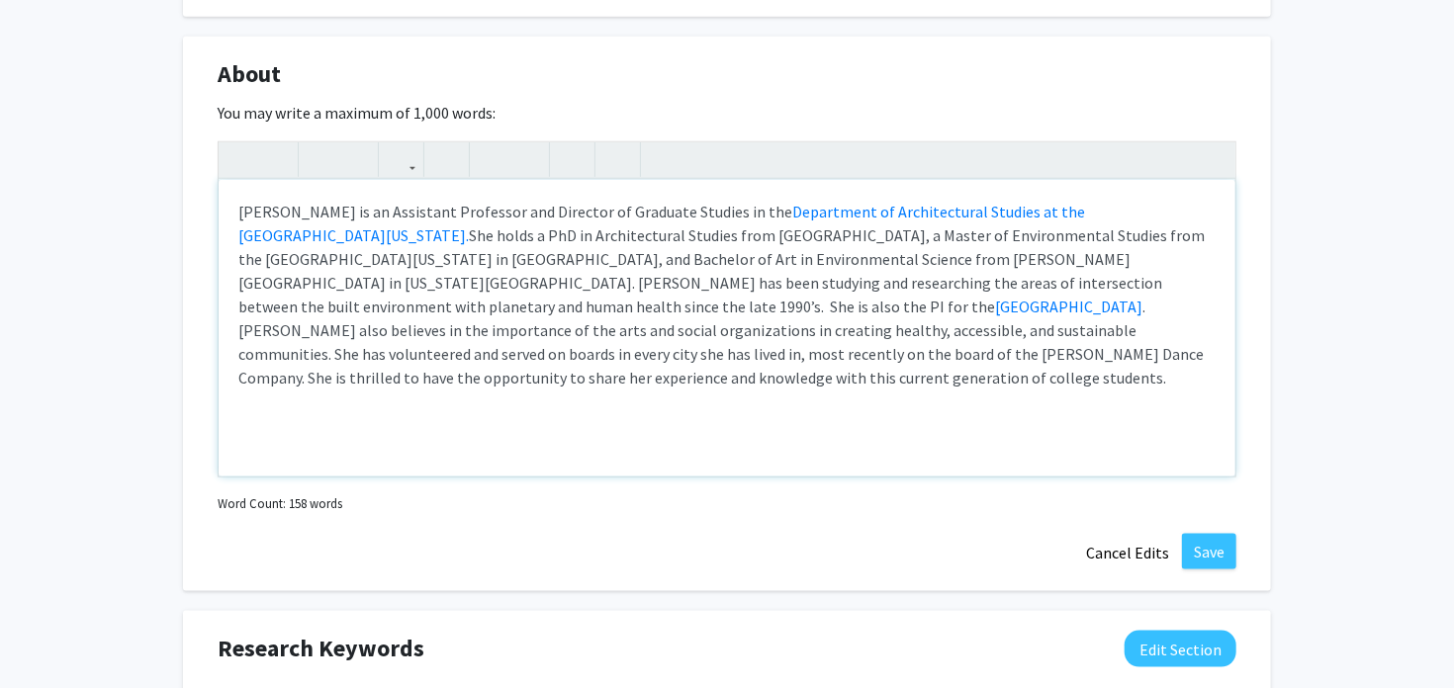
click at [805, 452] on div "[PERSON_NAME] is an Assistant Professor and Director of Graduate Studies in the…" at bounding box center [727, 328] width 1017 height 297
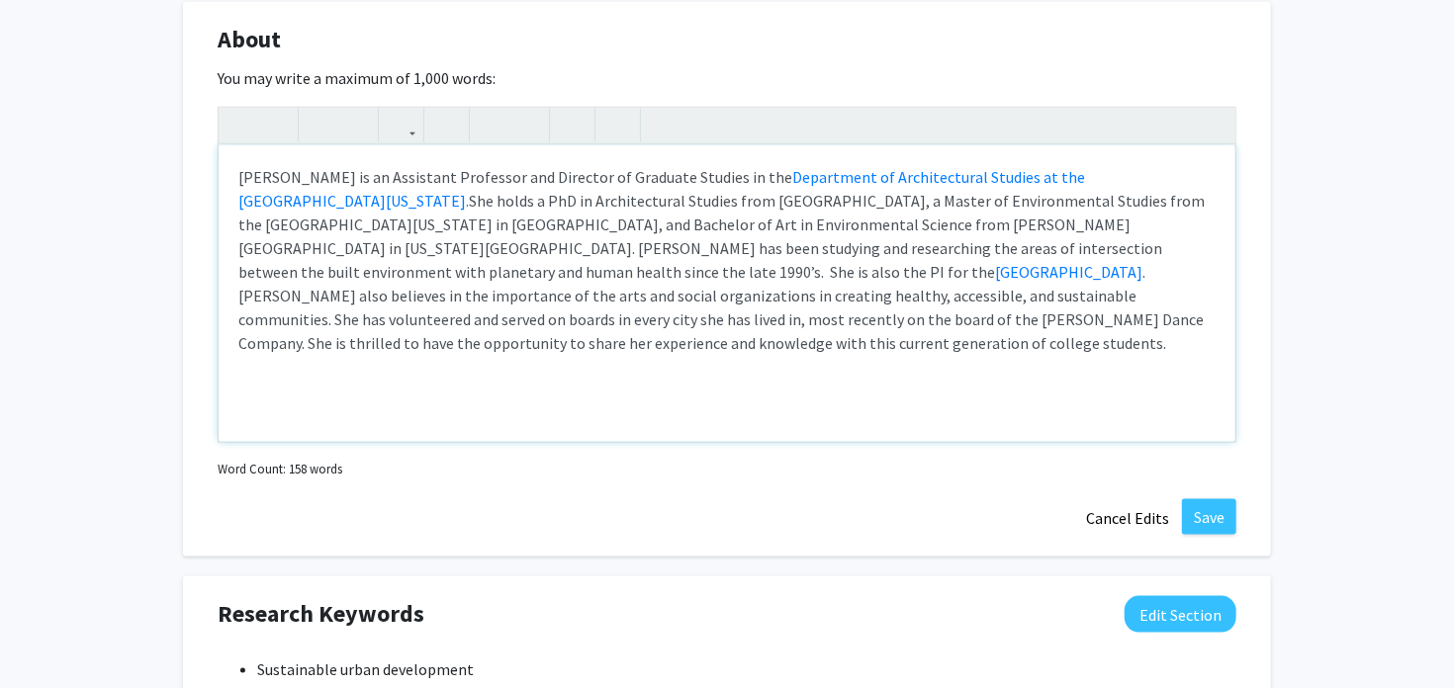
scroll to position [882, 0]
click at [1211, 517] on button "Save" at bounding box center [1209, 516] width 54 height 36
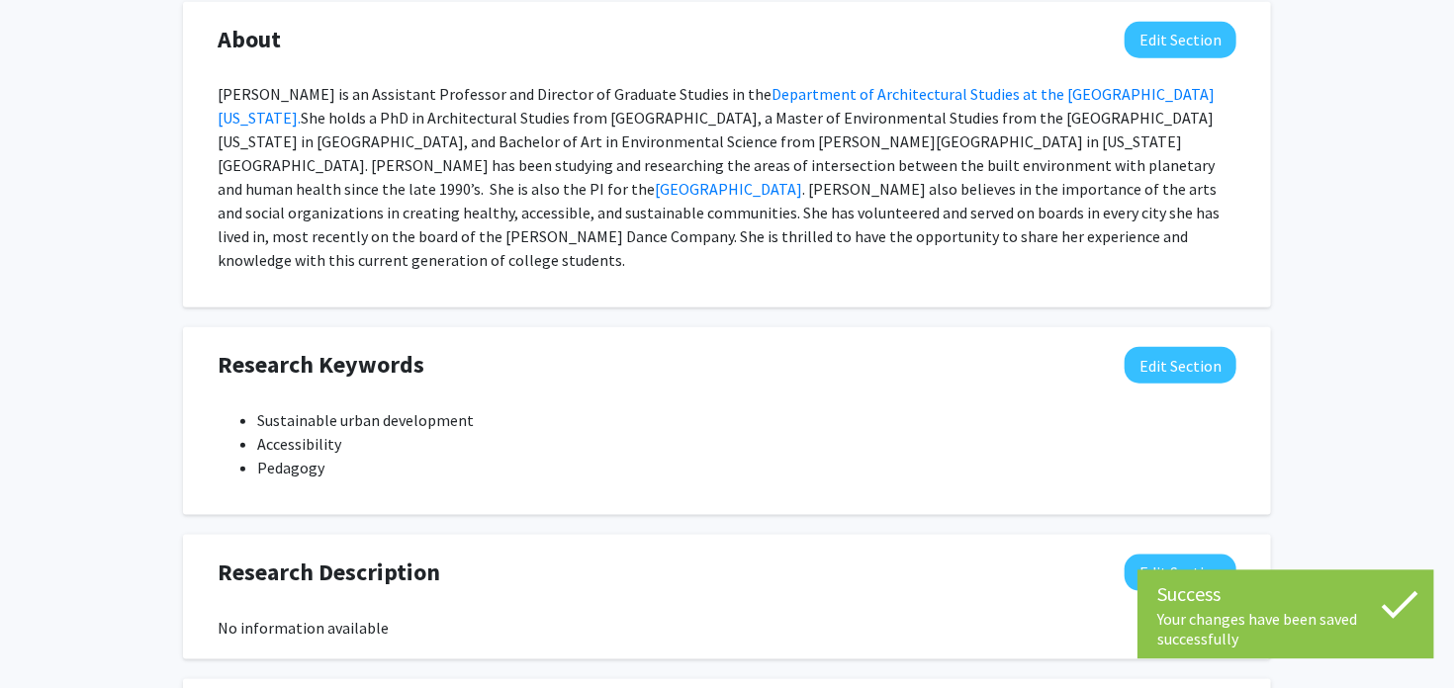
click at [909, 431] on li "Accessibility" at bounding box center [746, 443] width 979 height 24
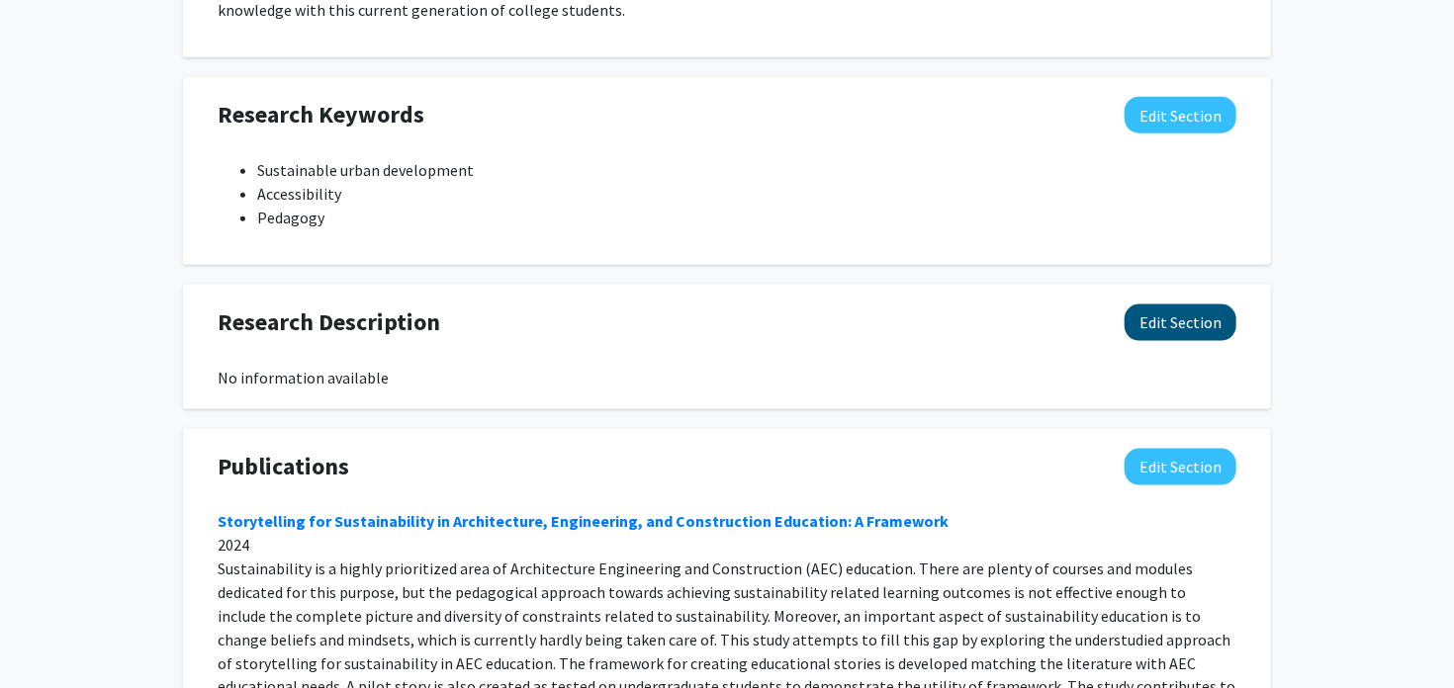
scroll to position [1428, 0]
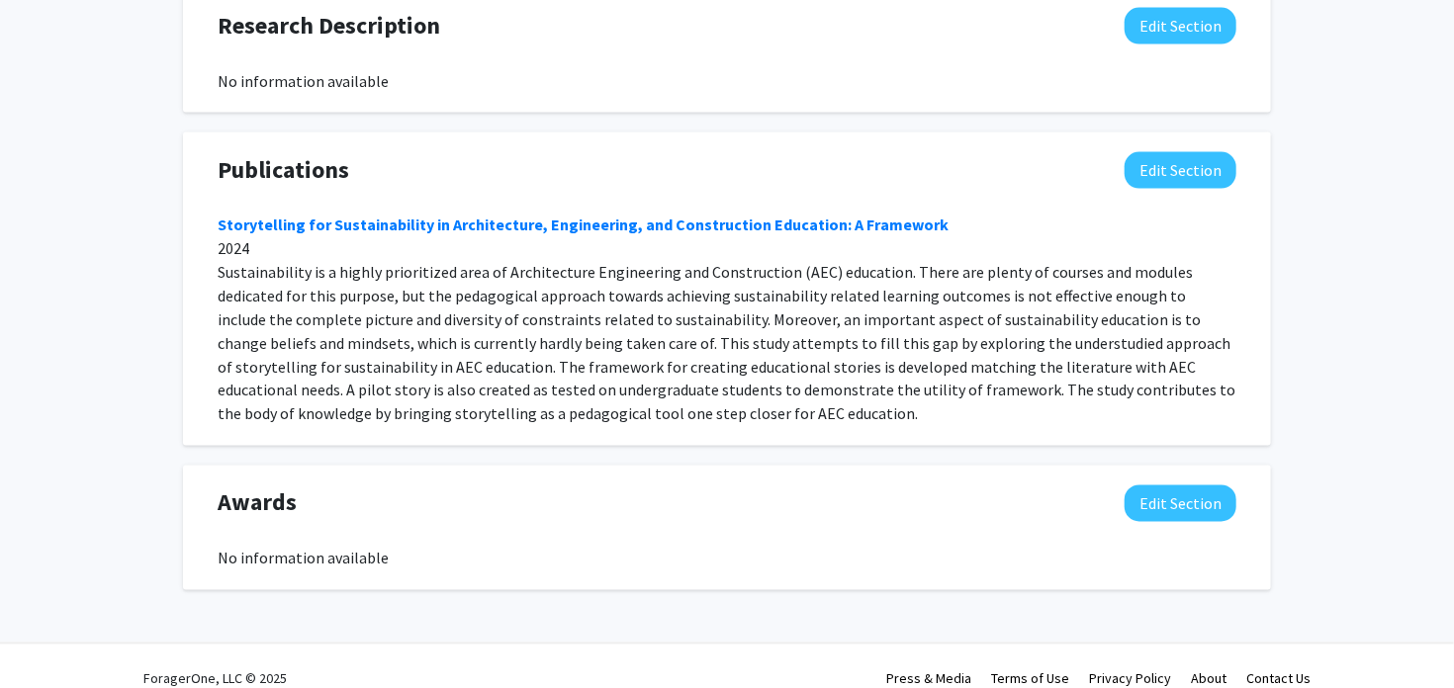
click at [833, 350] on div "Storytelling for Sustainability in Architecture, Engineering, and Construction …" at bounding box center [727, 320] width 1019 height 214
click at [1145, 486] on button "Edit Section" at bounding box center [1180, 504] width 112 height 37
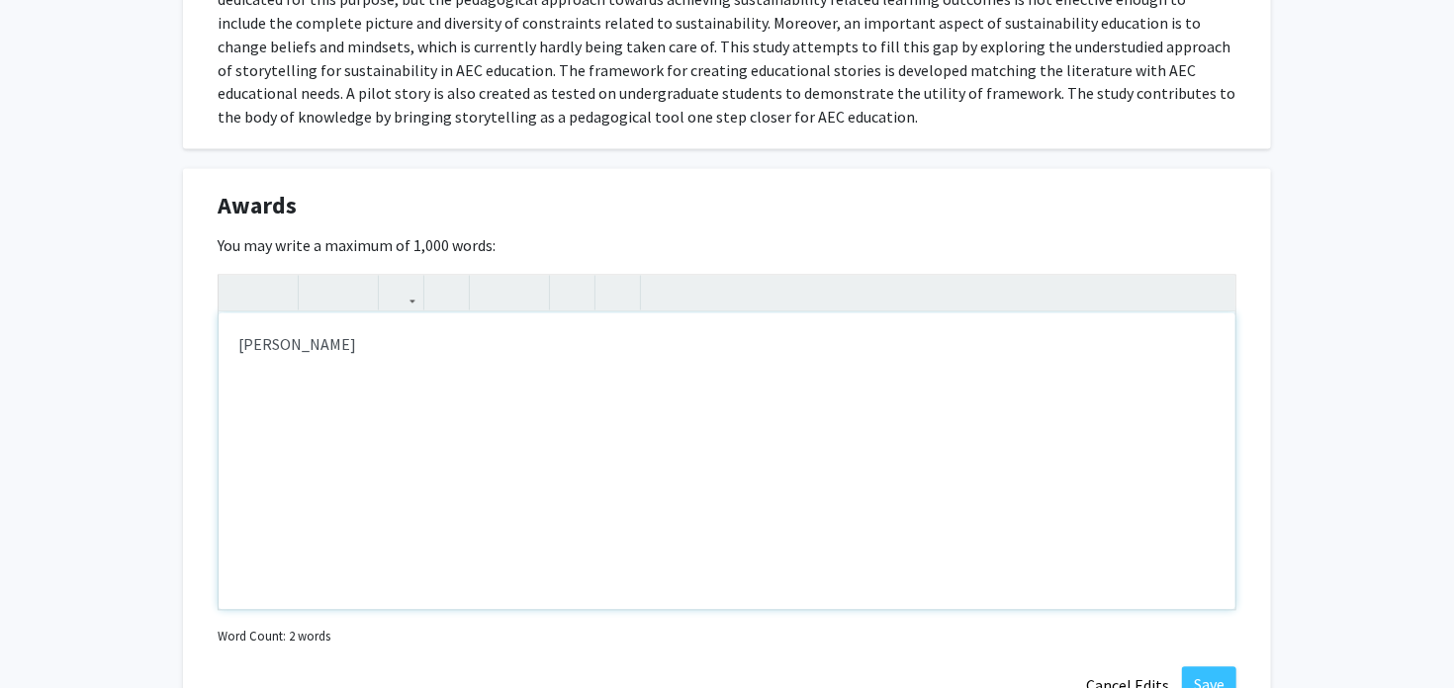
scroll to position [1729, 0]
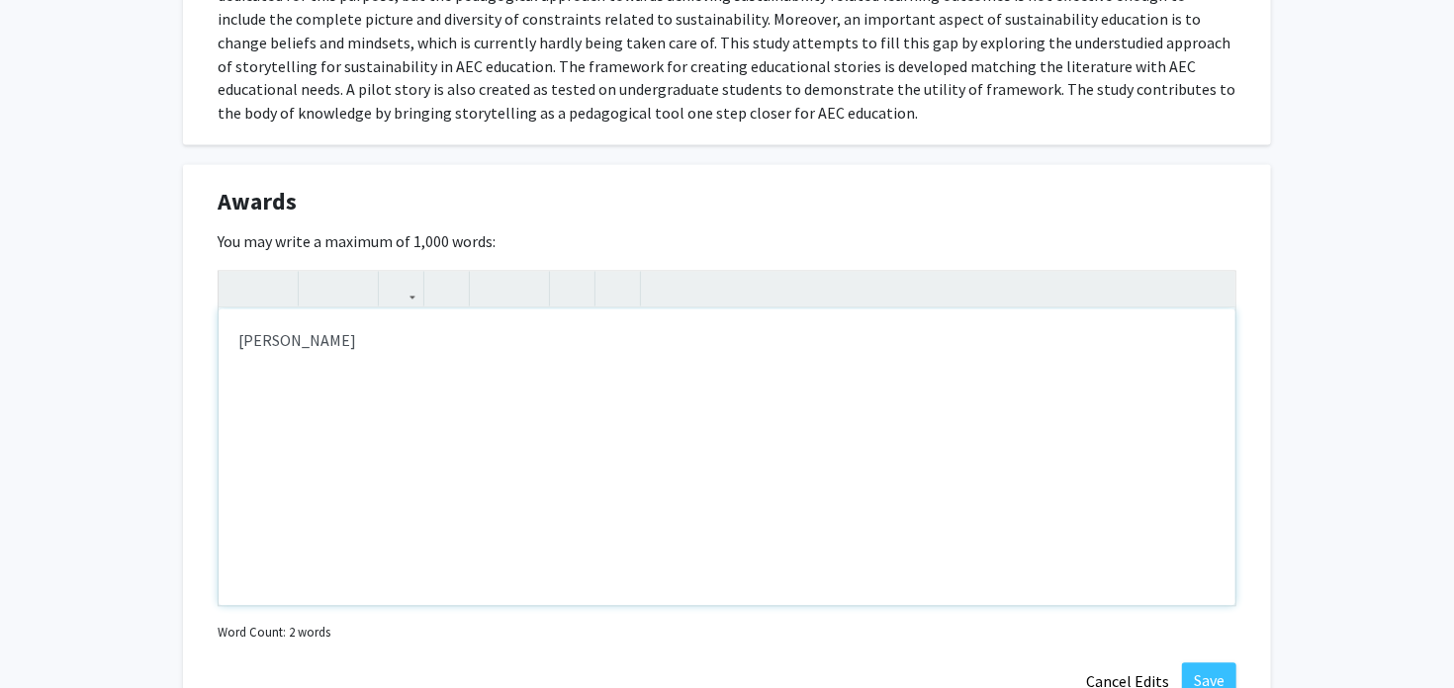
click at [817, 322] on div "[PERSON_NAME]" at bounding box center [727, 458] width 1017 height 297
type textarea "L"
type textarea "<p>[PERSON_NAME] Prize 1997</p>"
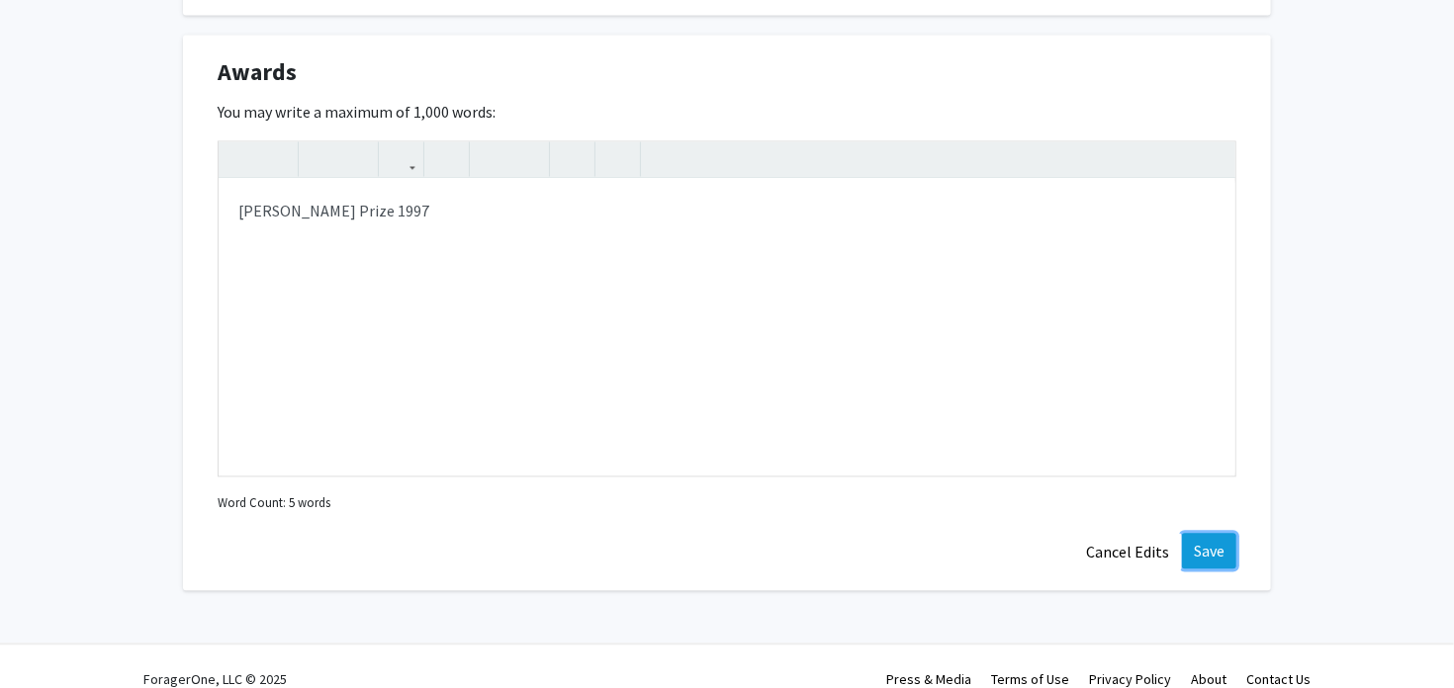
click at [1207, 533] on button "Save" at bounding box center [1209, 551] width 54 height 36
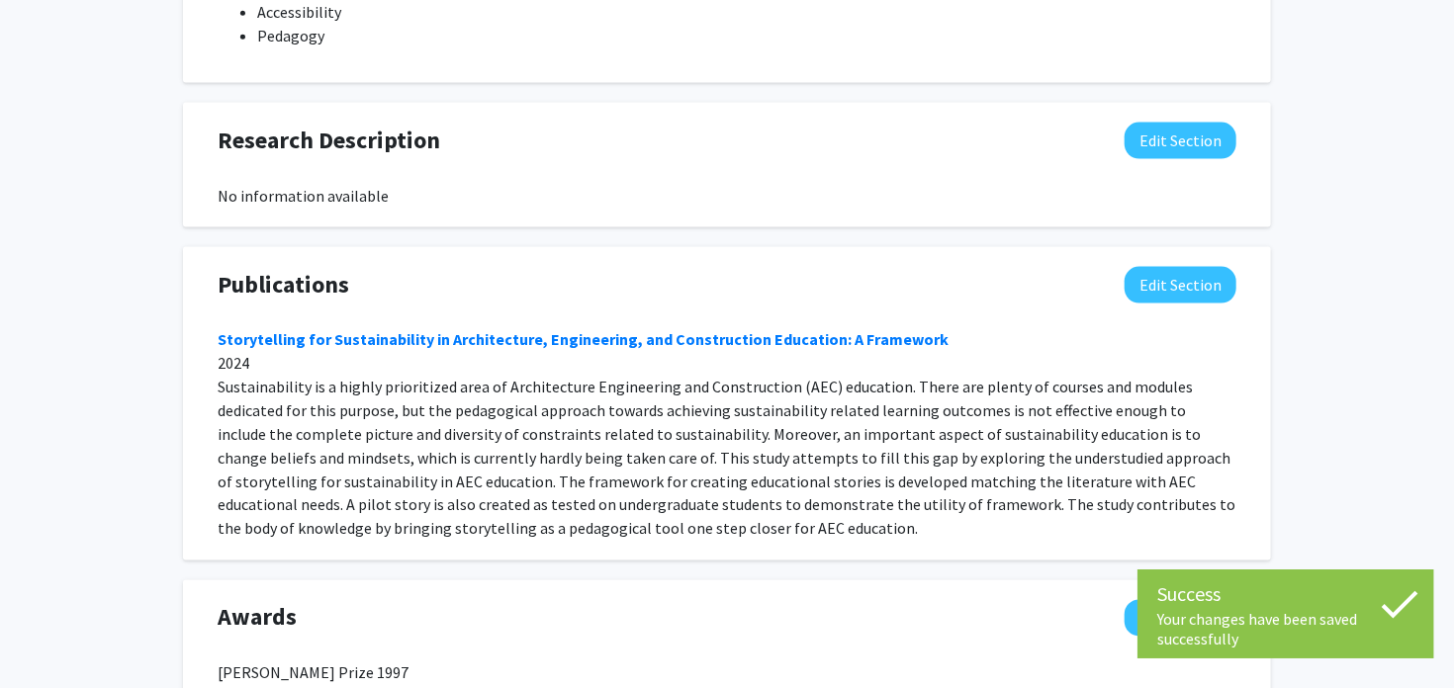
scroll to position [1230, 0]
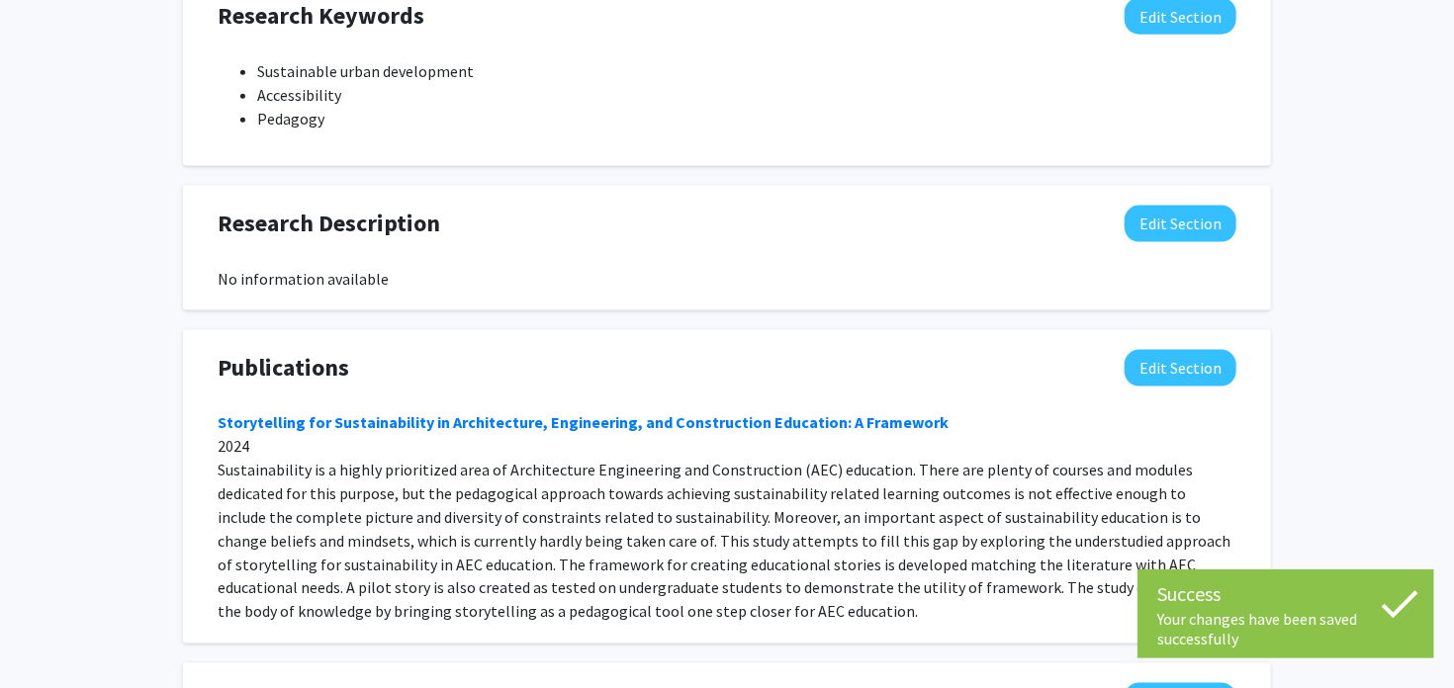
click at [886, 363] on div "Publications Edit Section" at bounding box center [727, 372] width 1048 height 45
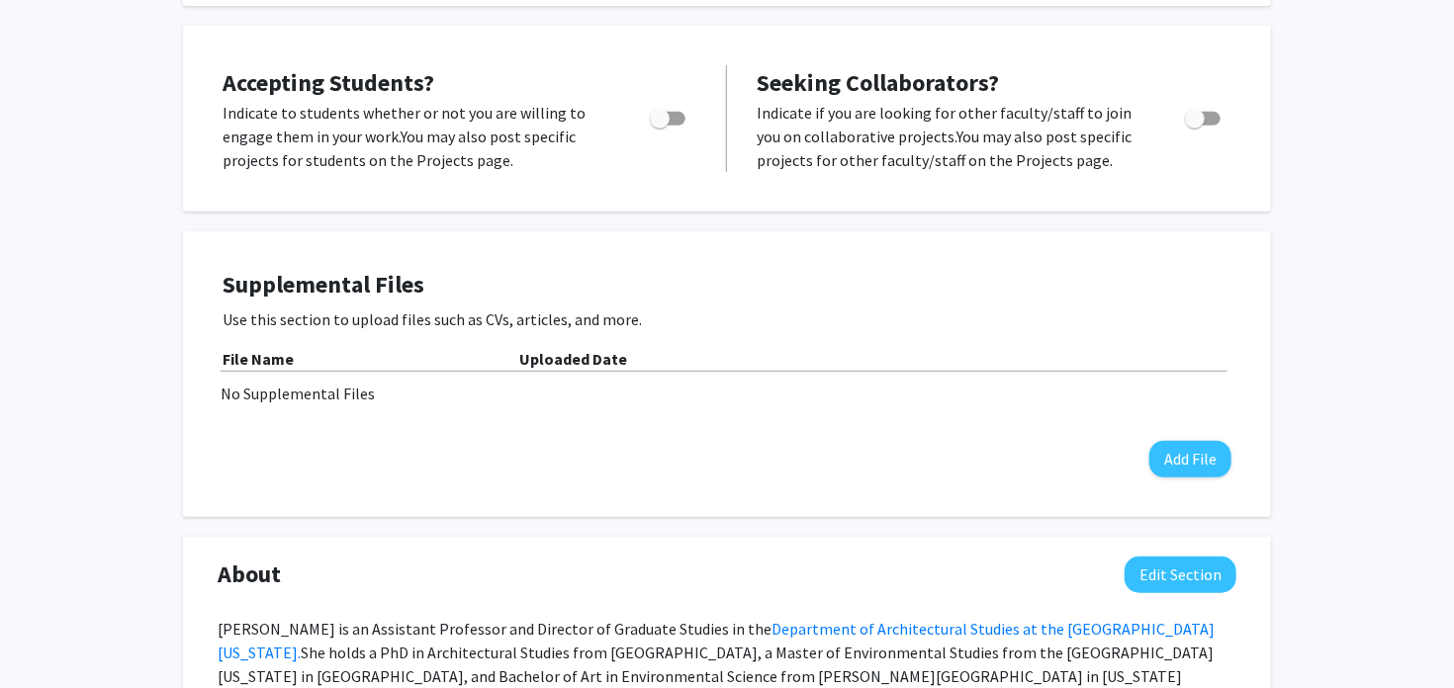
scroll to position [0, 0]
